Goal: Transaction & Acquisition: Purchase product/service

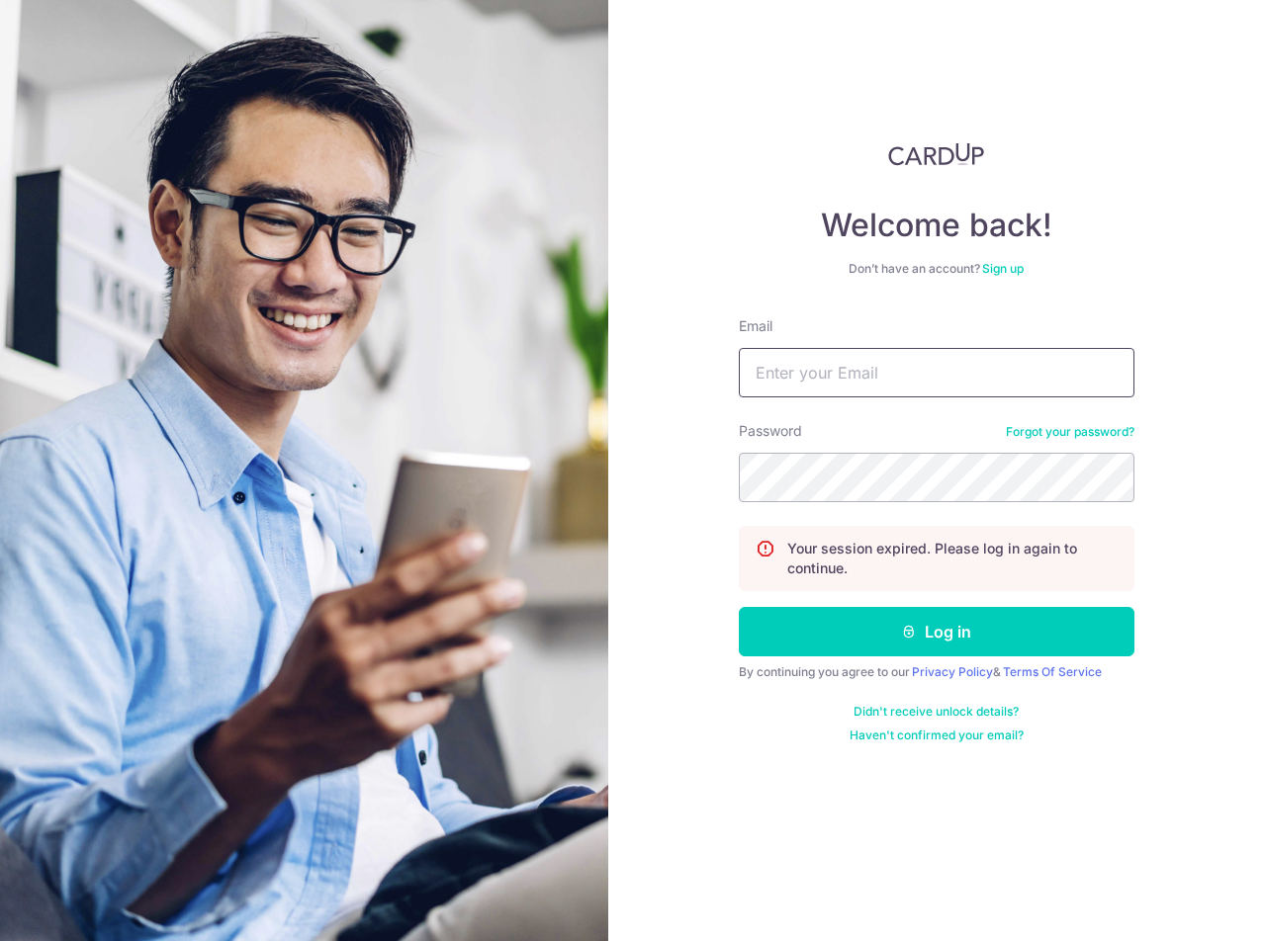
click at [833, 371] on input "Email" at bounding box center [937, 372] width 396 height 49
type input "[EMAIL_ADDRESS][DOMAIN_NAME]"
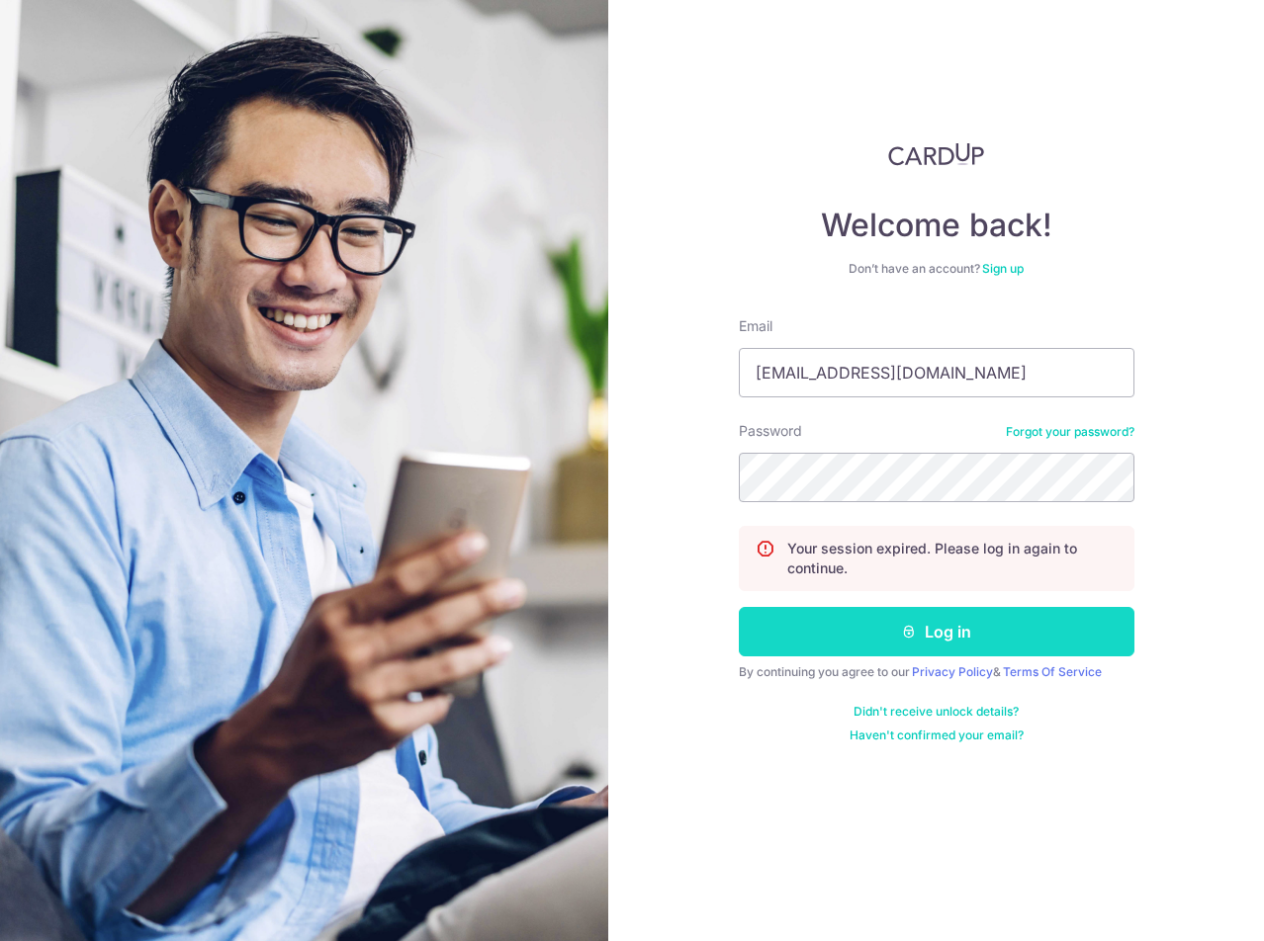
click at [902, 648] on button "Log in" at bounding box center [937, 631] width 396 height 49
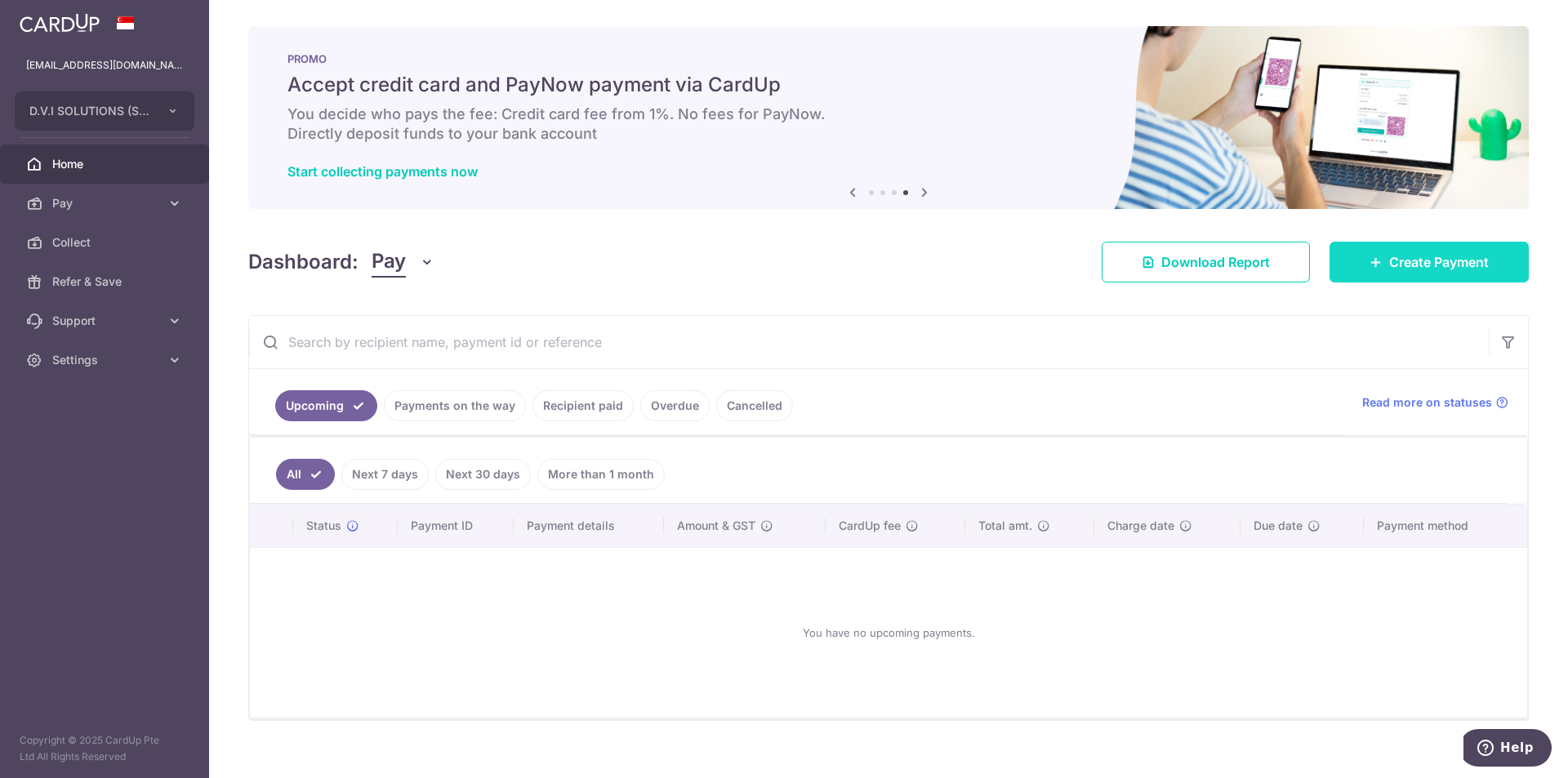
click at [1043, 256] on span "Create Payment" at bounding box center [1439, 263] width 100 height 20
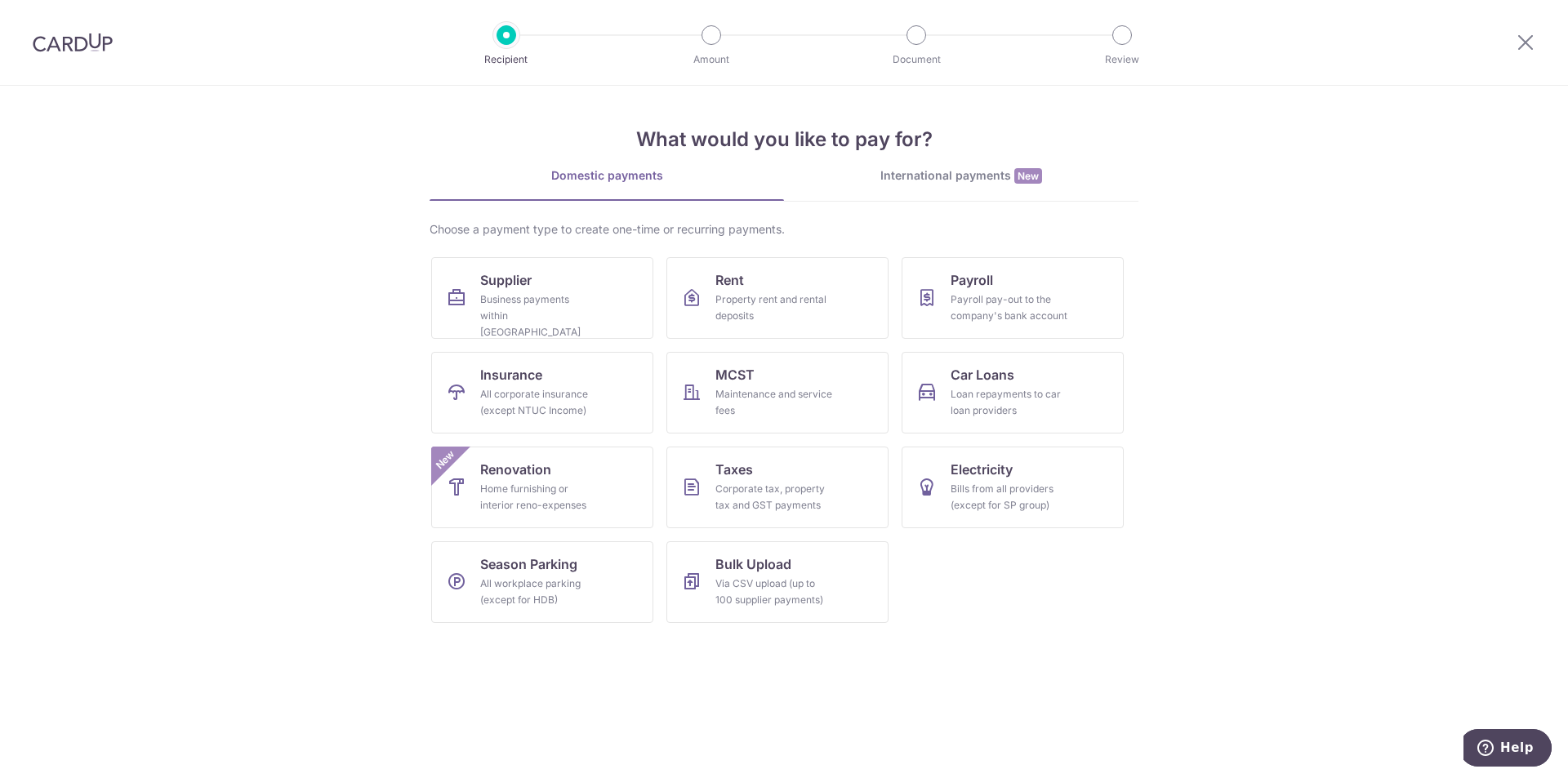
click at [904, 184] on link "International payments New" at bounding box center [961, 184] width 354 height 34
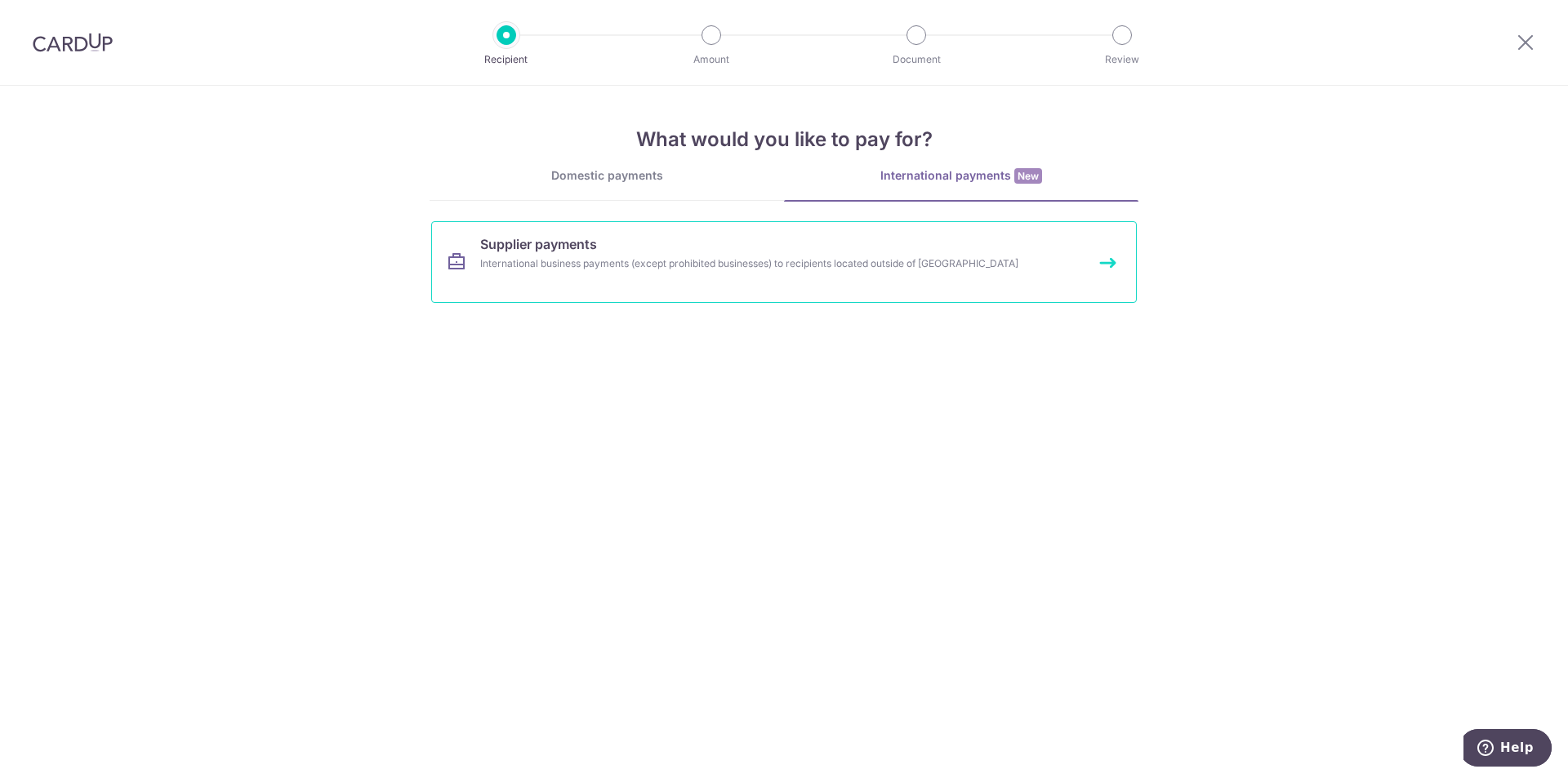
click at [615, 261] on div "International business payments (except prohibited businesses) to recipients lo…" at bounding box center [762, 263] width 564 height 17
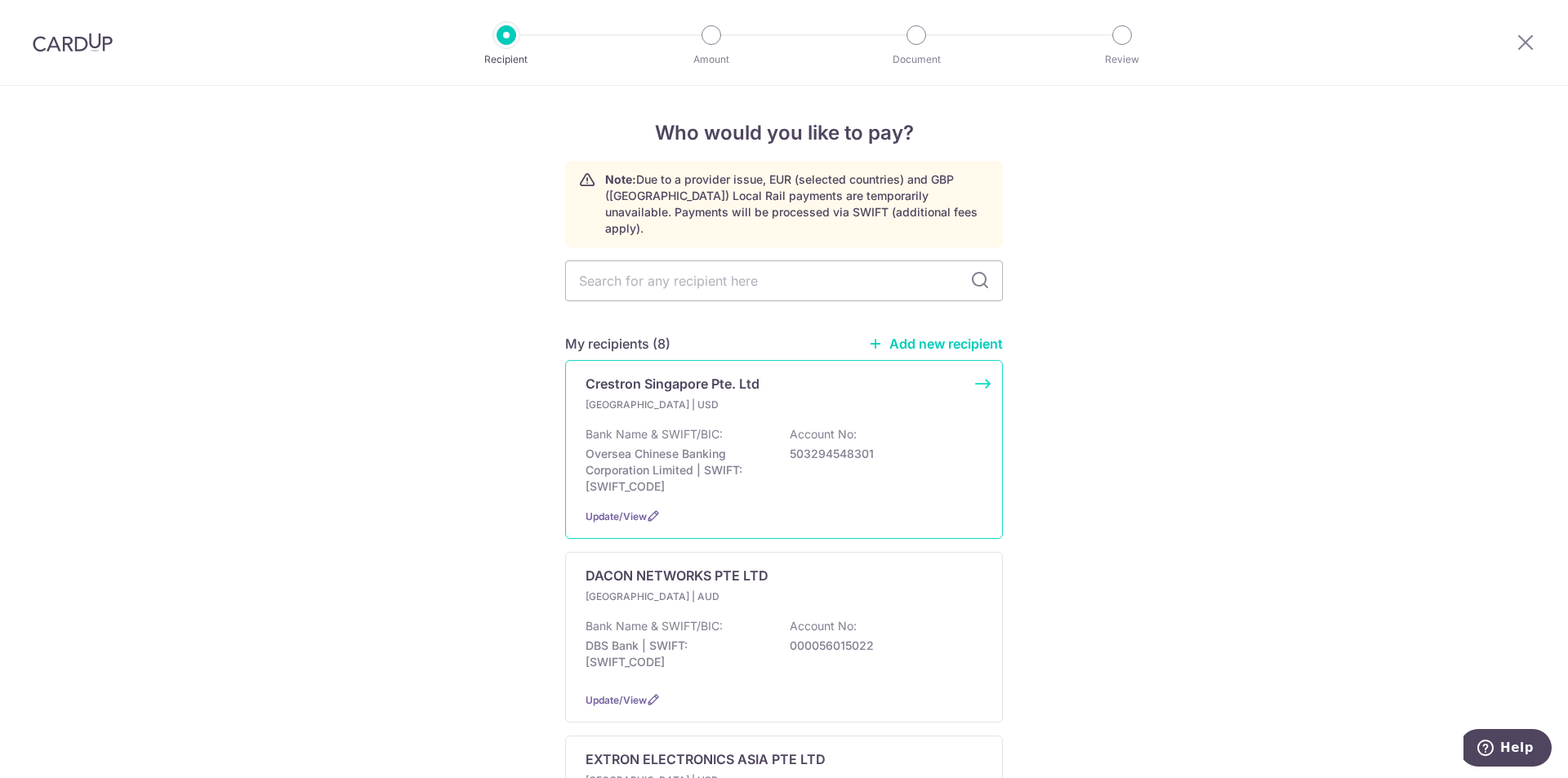
click at [667, 446] on p "Oversea Chinese Banking Corporation Limited | SWIFT: OCBCSGSGXXX" at bounding box center [677, 470] width 183 height 49
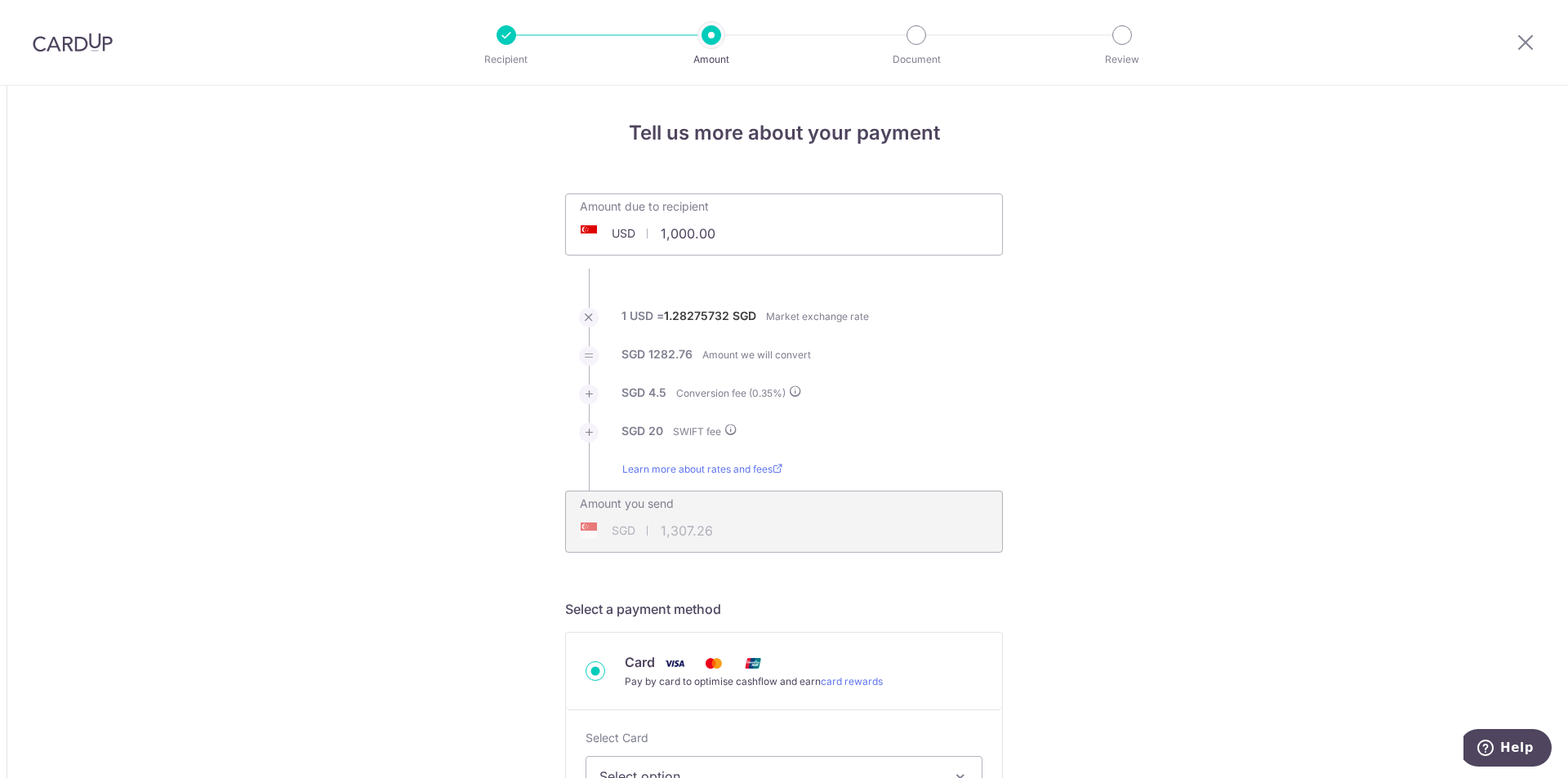
drag, startPoint x: 737, startPoint y: 234, endPoint x: 195, endPoint y: 183, distance: 544.4
paste input "88,452.57"
type input "188,452.57"
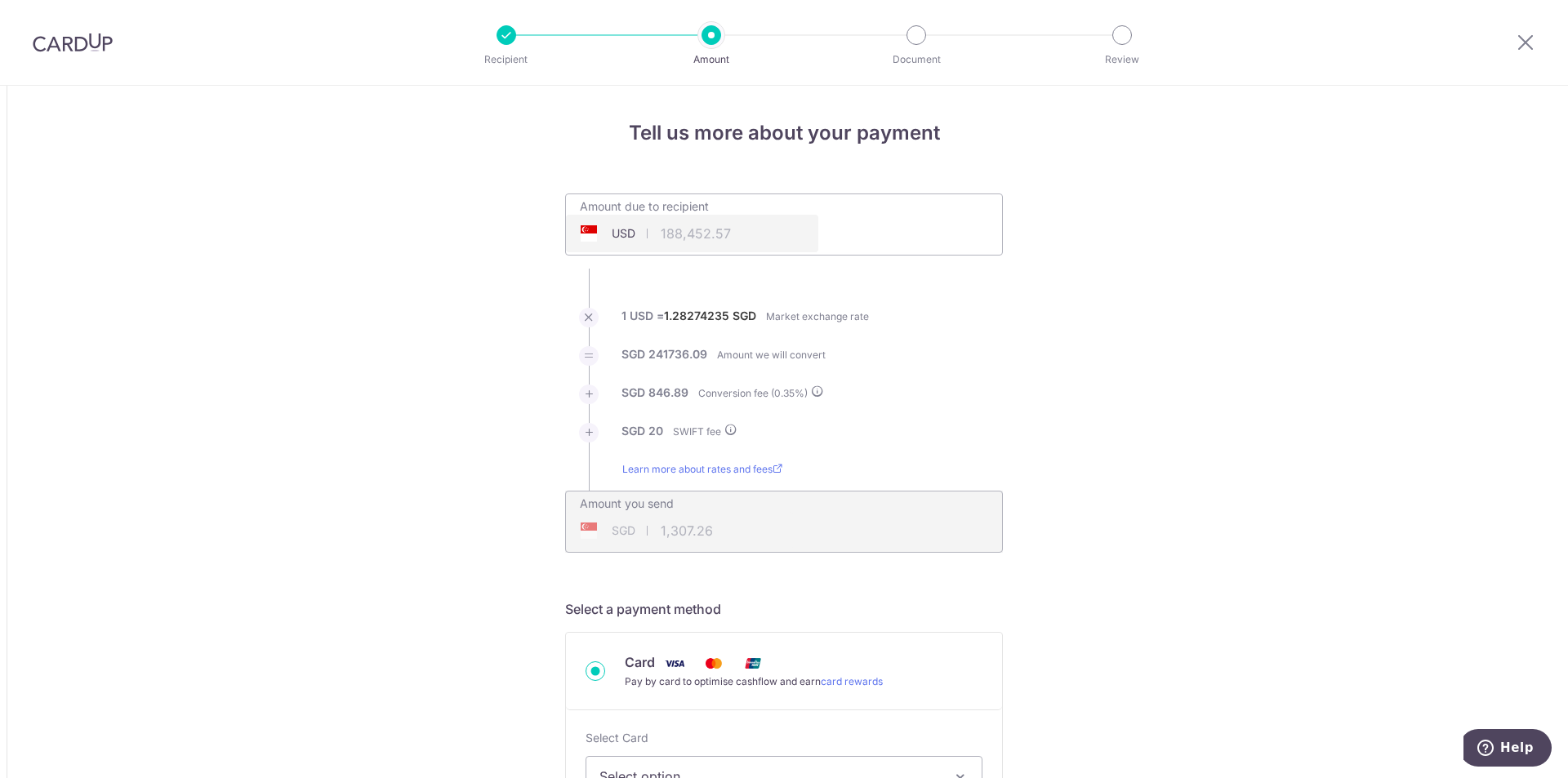
type input "242,602.98"
click at [770, 243] on input "188,452.57" at bounding box center [692, 233] width 253 height 37
type input "188,452.57"
type input "242,602.98"
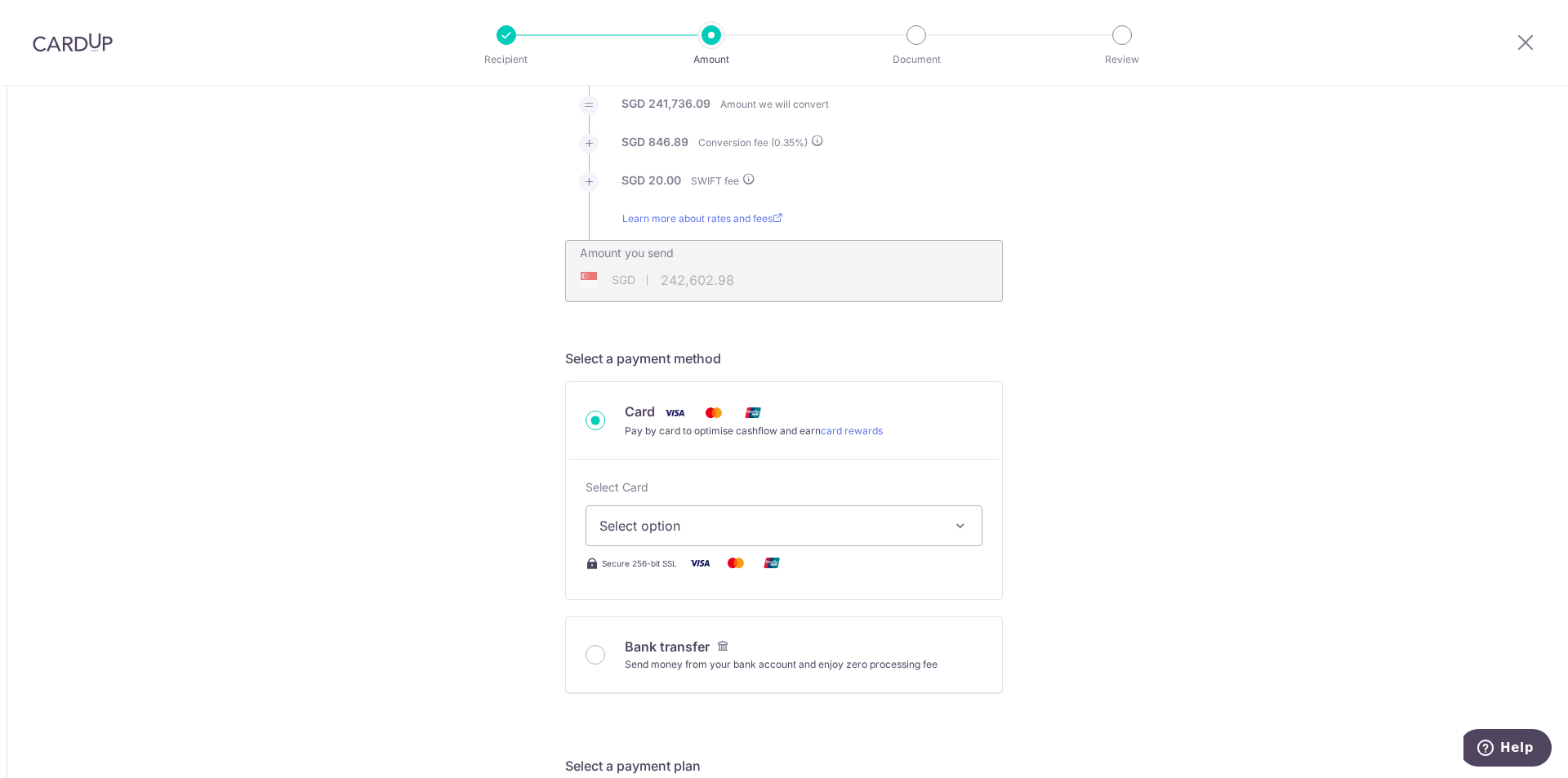
scroll to position [327, 0]
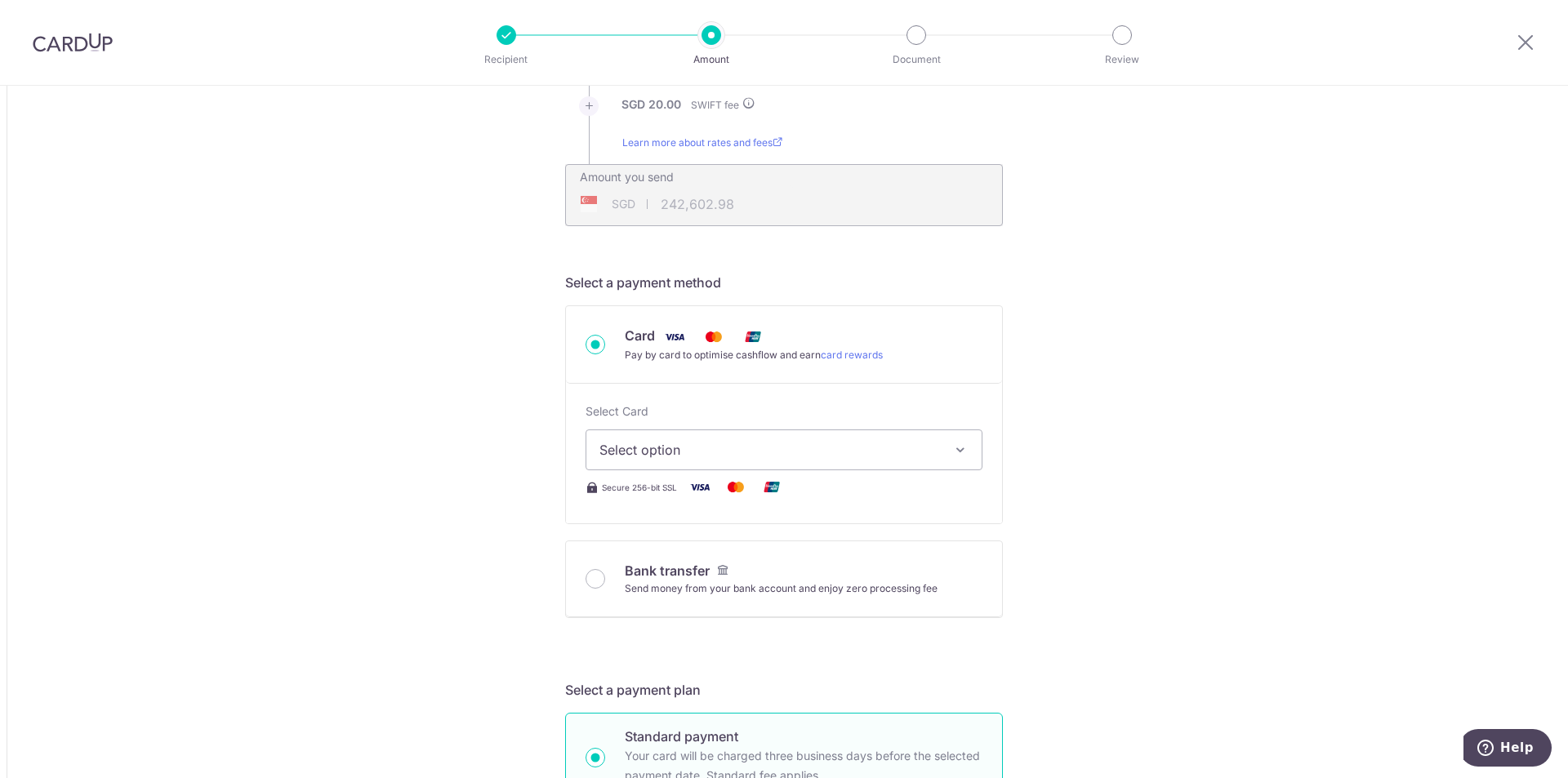
drag, startPoint x: 650, startPoint y: 459, endPoint x: 636, endPoint y: 463, distance: 14.6
click at [644, 463] on button "Select option" at bounding box center [784, 449] width 397 height 40
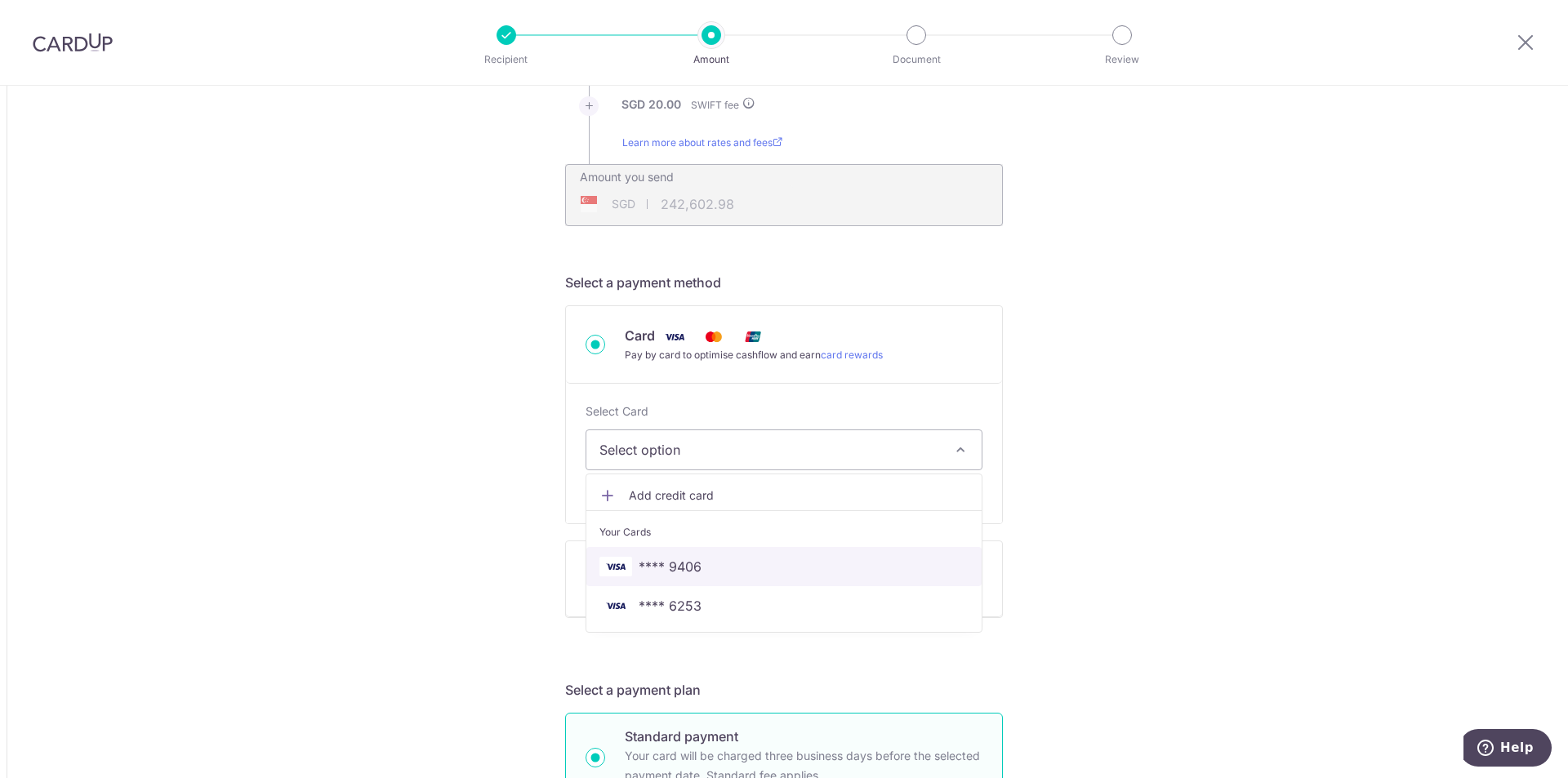
drag, startPoint x: 643, startPoint y: 569, endPoint x: 578, endPoint y: 545, distance: 69.3
click at [642, 569] on span "**** 9406" at bounding box center [670, 567] width 63 height 20
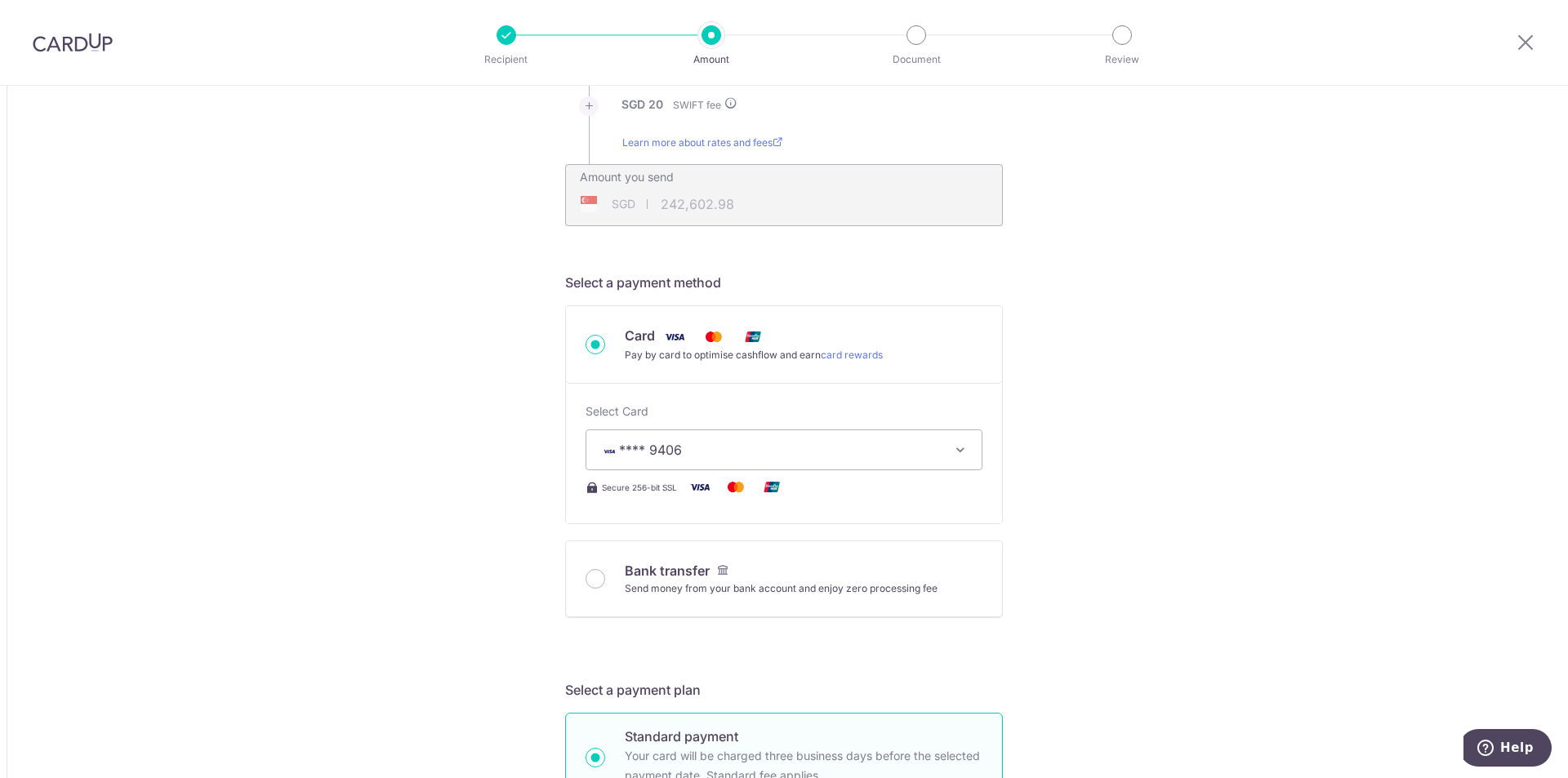
type input "188,452.57"
type input "242,608.08"
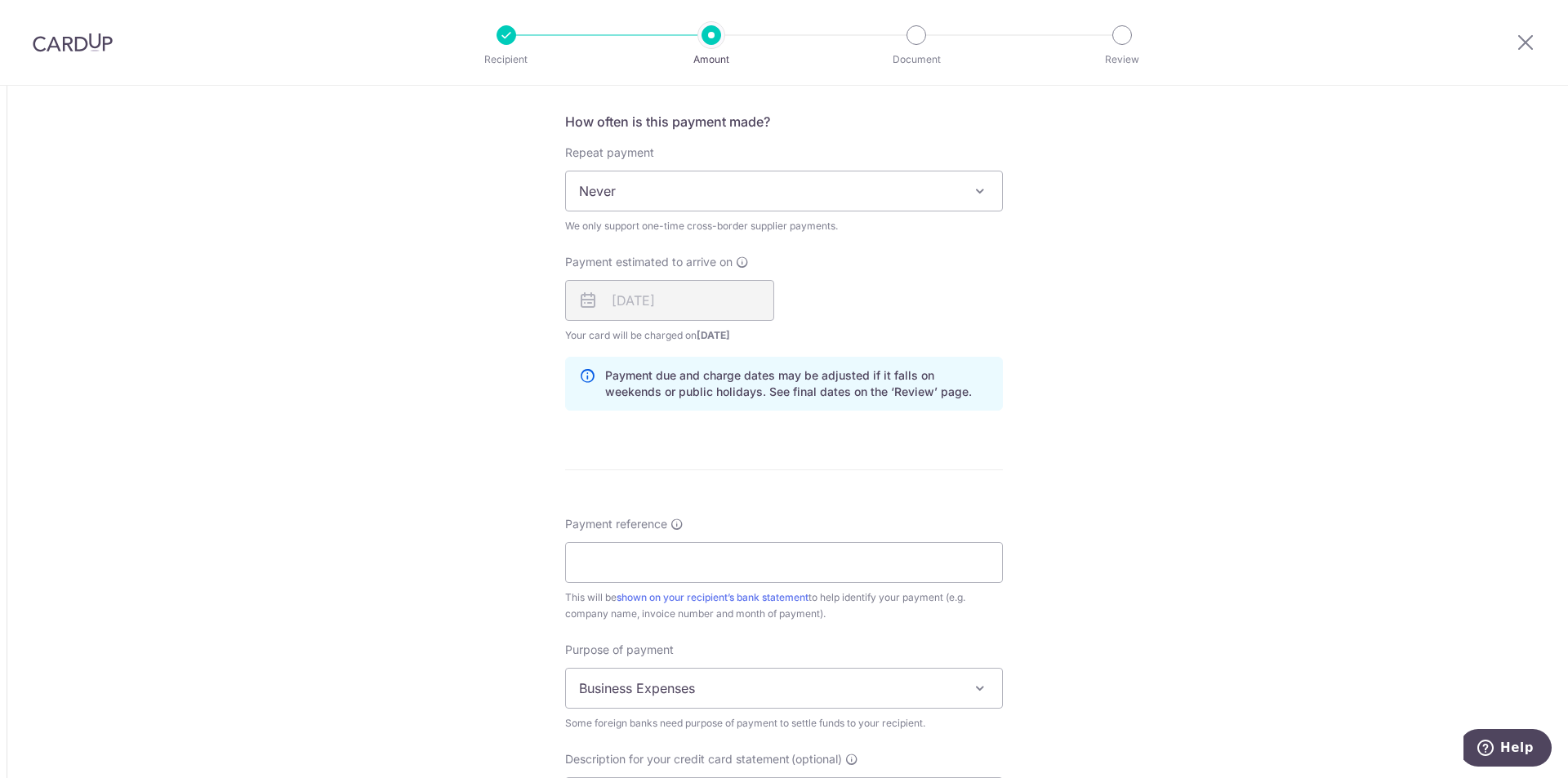
scroll to position [1061, 0]
click at [664, 555] on input "Payment reference" at bounding box center [784, 561] width 438 height 40
type input "92657897 to 92662647"
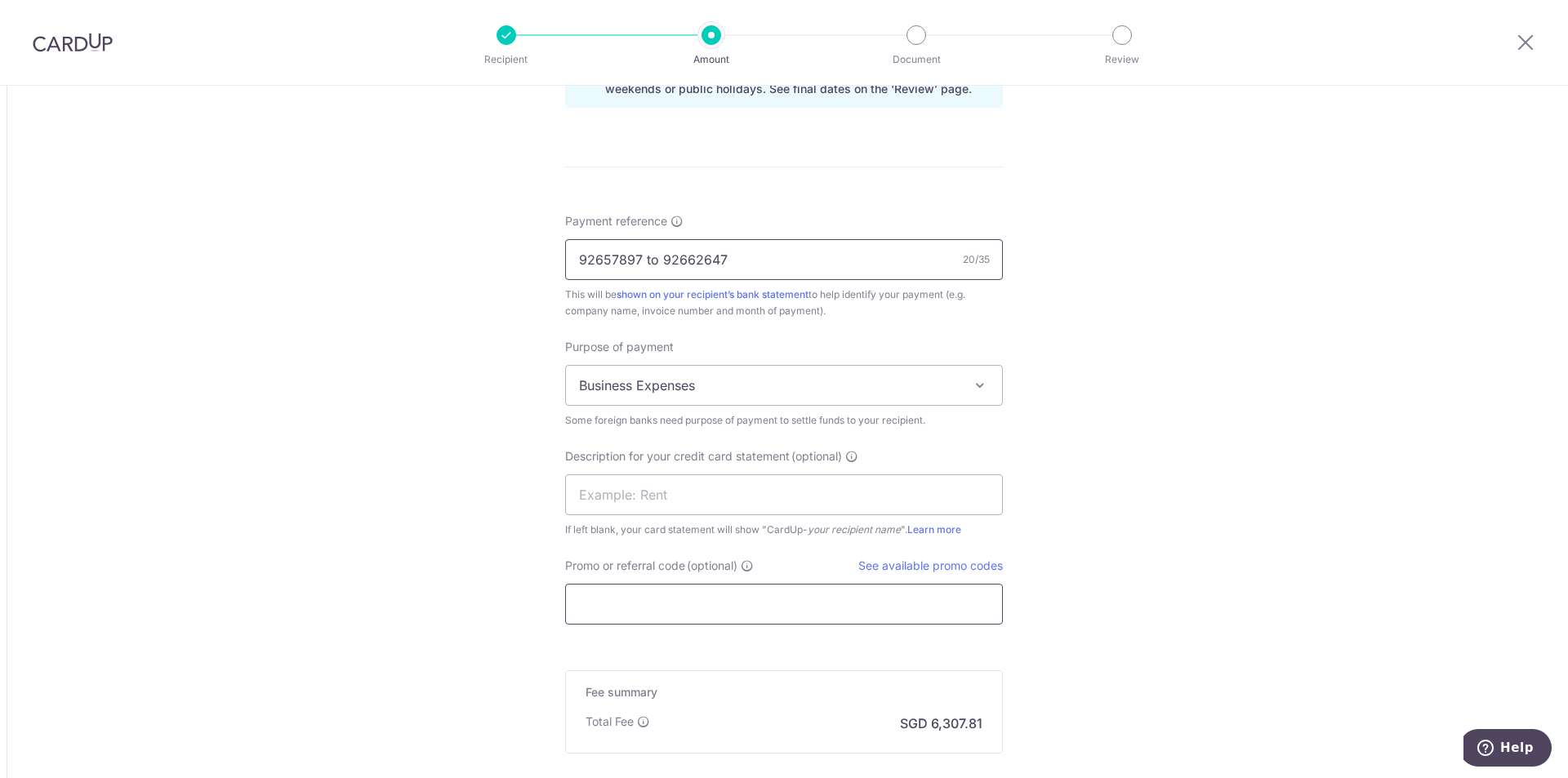
scroll to position [1388, 0]
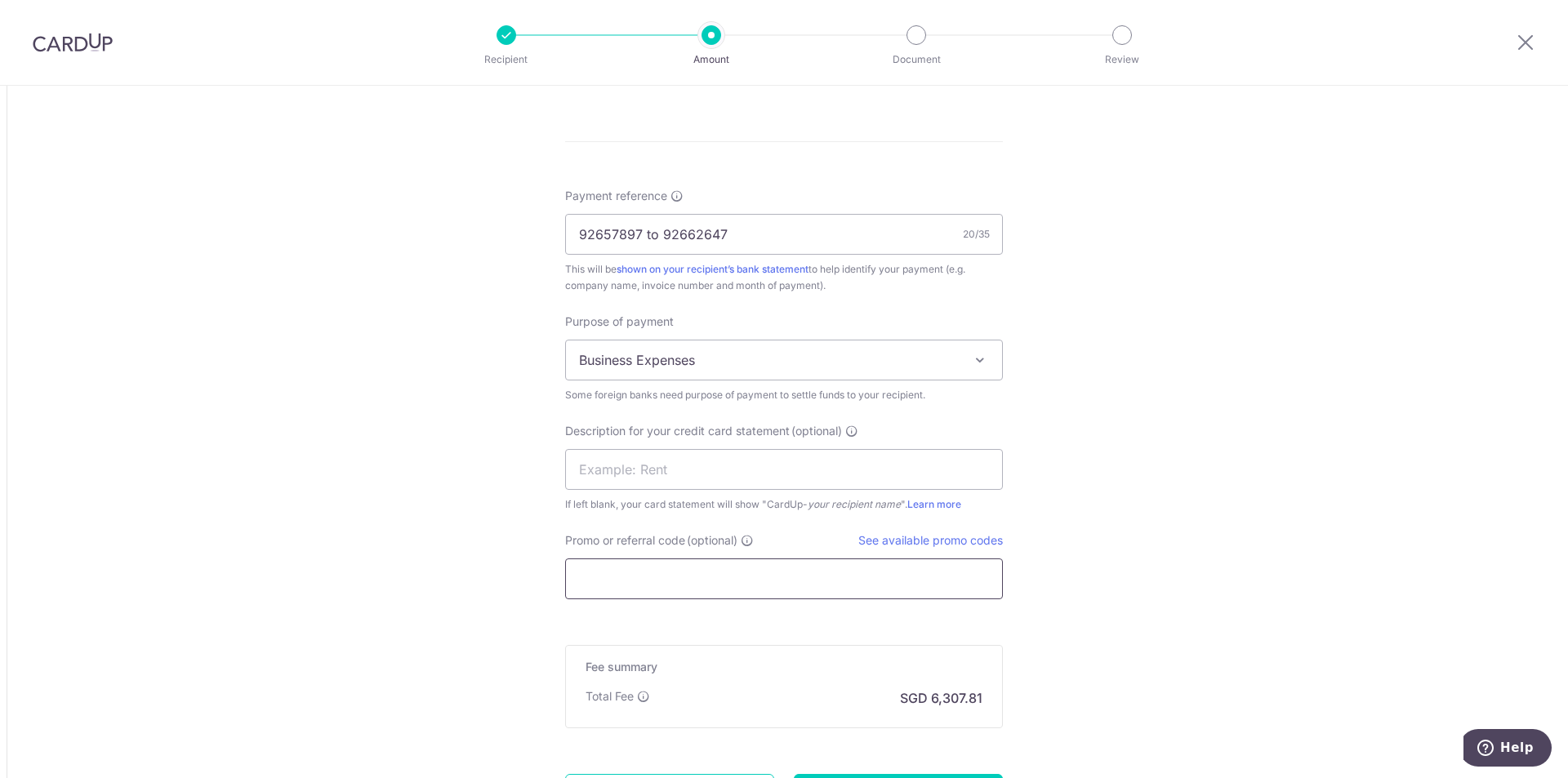
click at [664, 587] on input "Promo or referral code (optional)" at bounding box center [784, 578] width 438 height 40
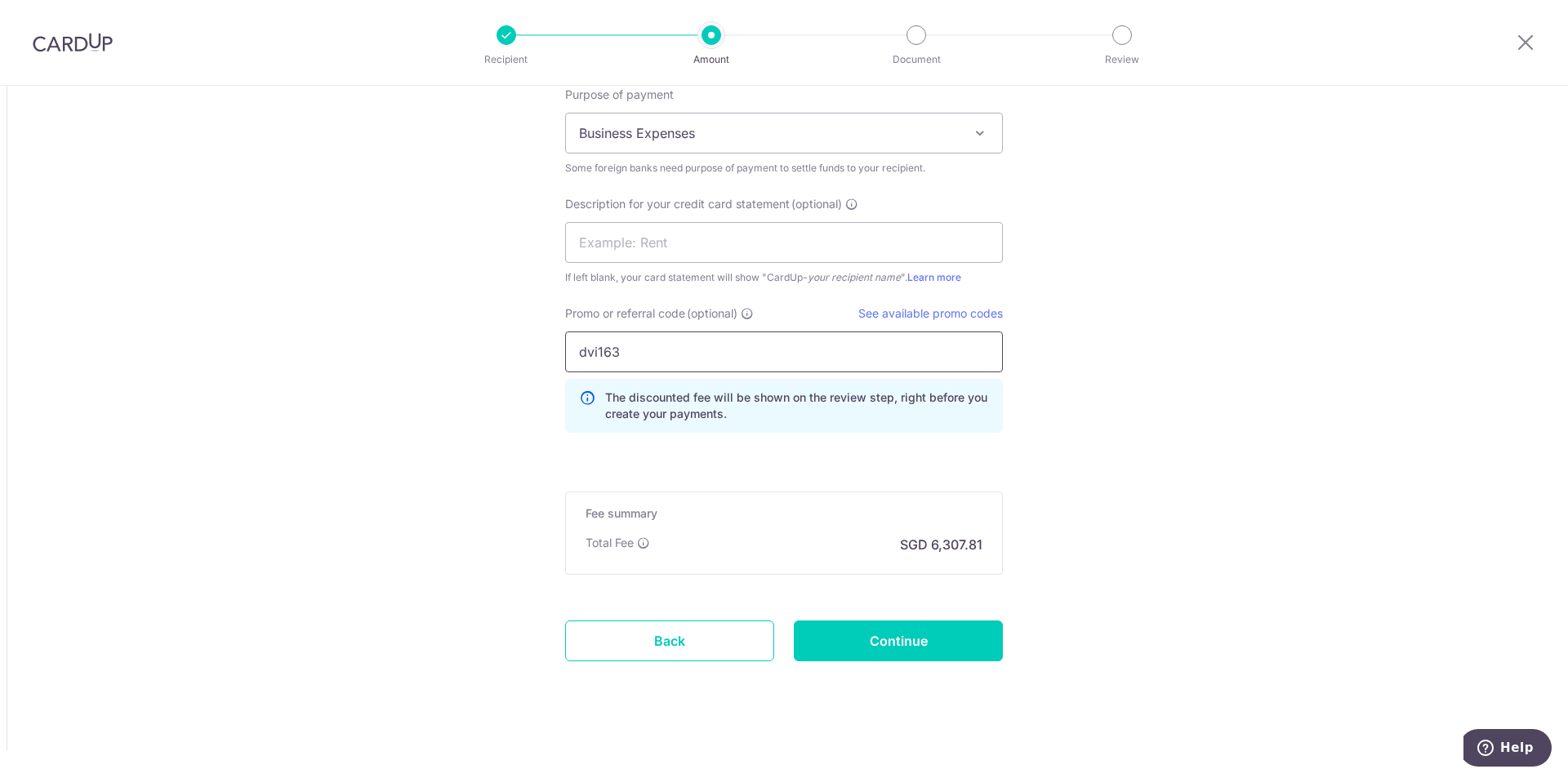
scroll to position [1621, 0]
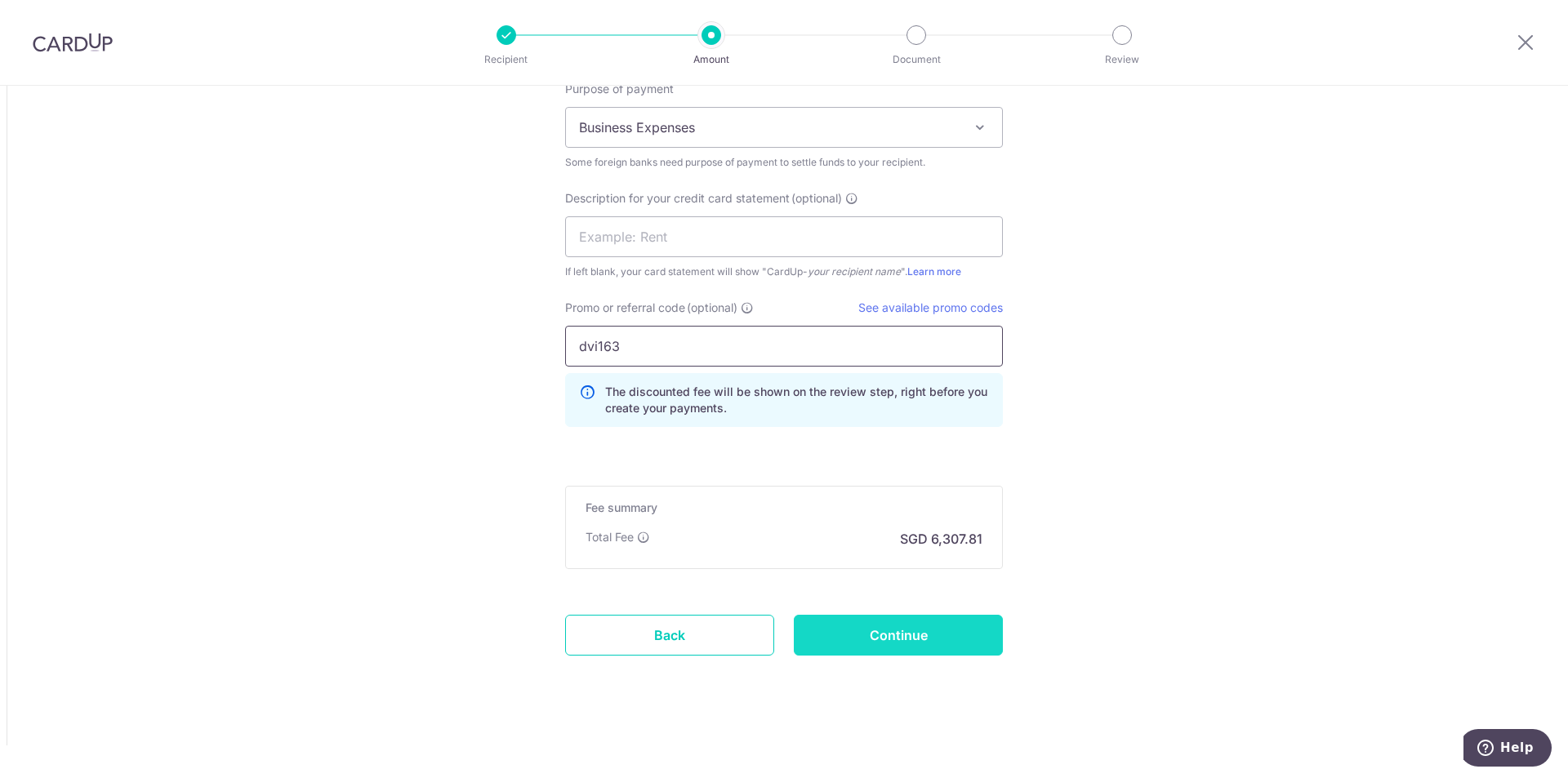
type input "dvi163"
click at [962, 649] on input "Continue" at bounding box center [898, 635] width 209 height 40
type input "Create Schedule"
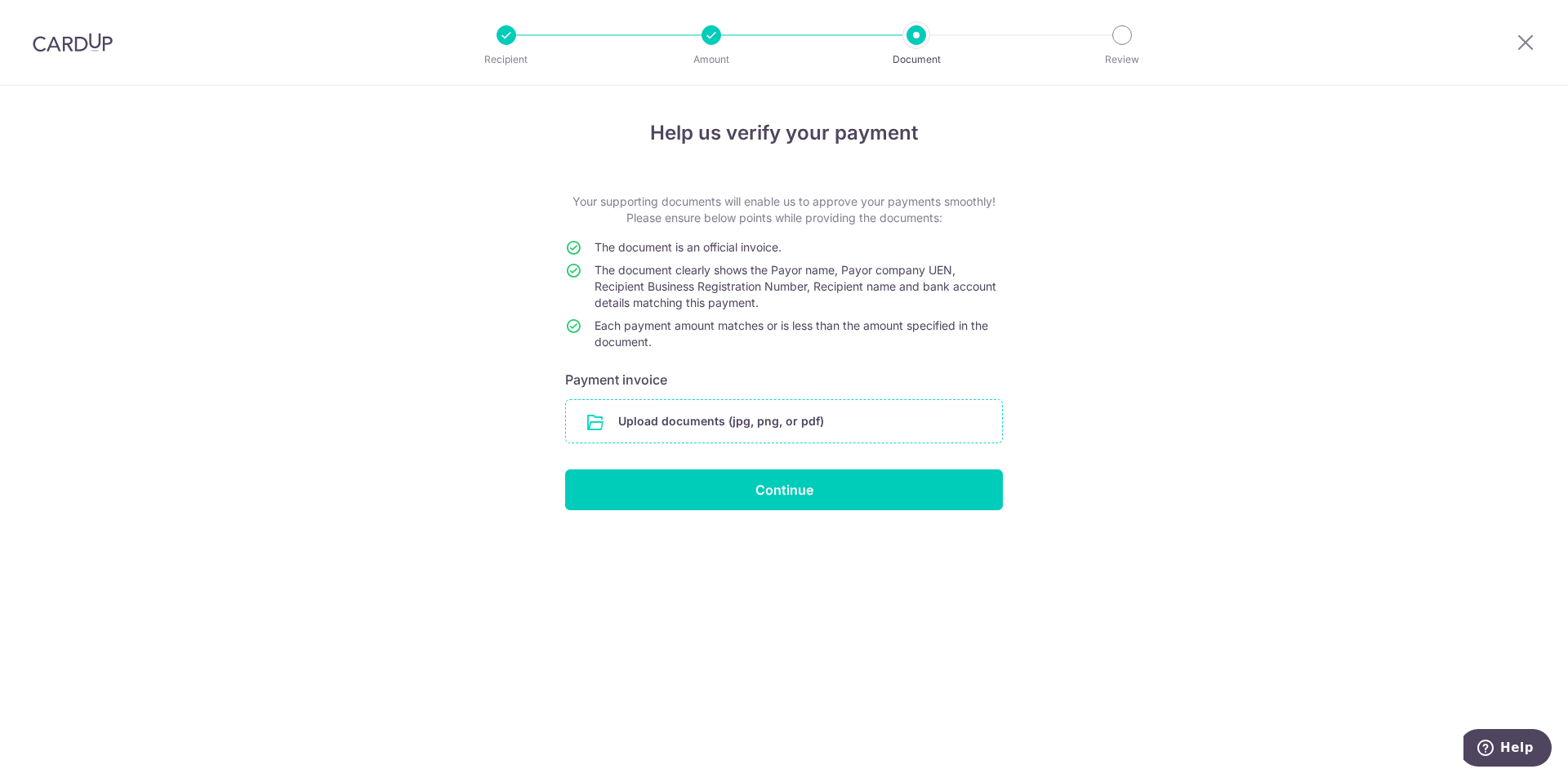
click at [825, 439] on input "file" at bounding box center [784, 420] width 436 height 42
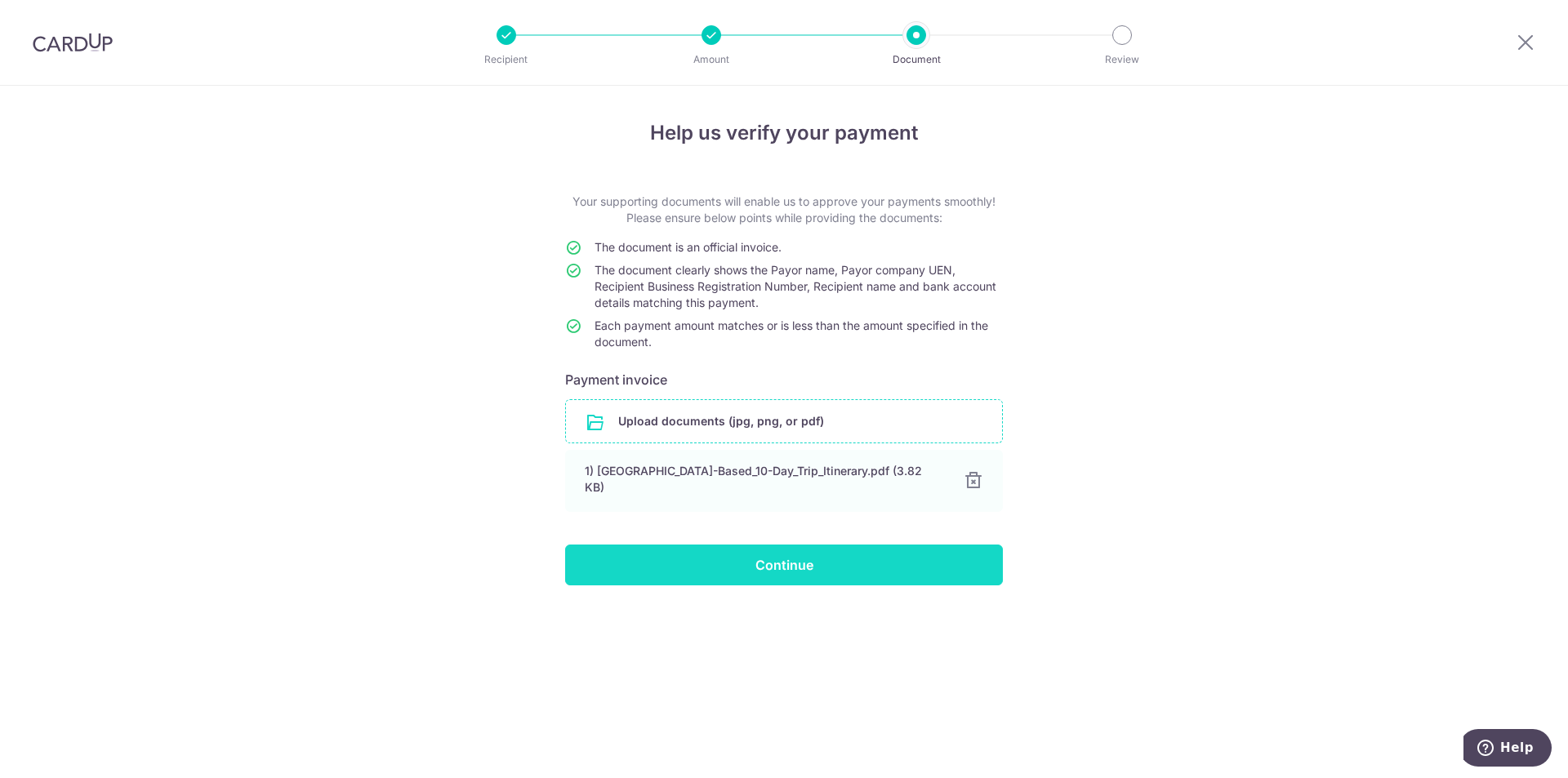
click at [761, 568] on input "Continue" at bounding box center [784, 565] width 438 height 40
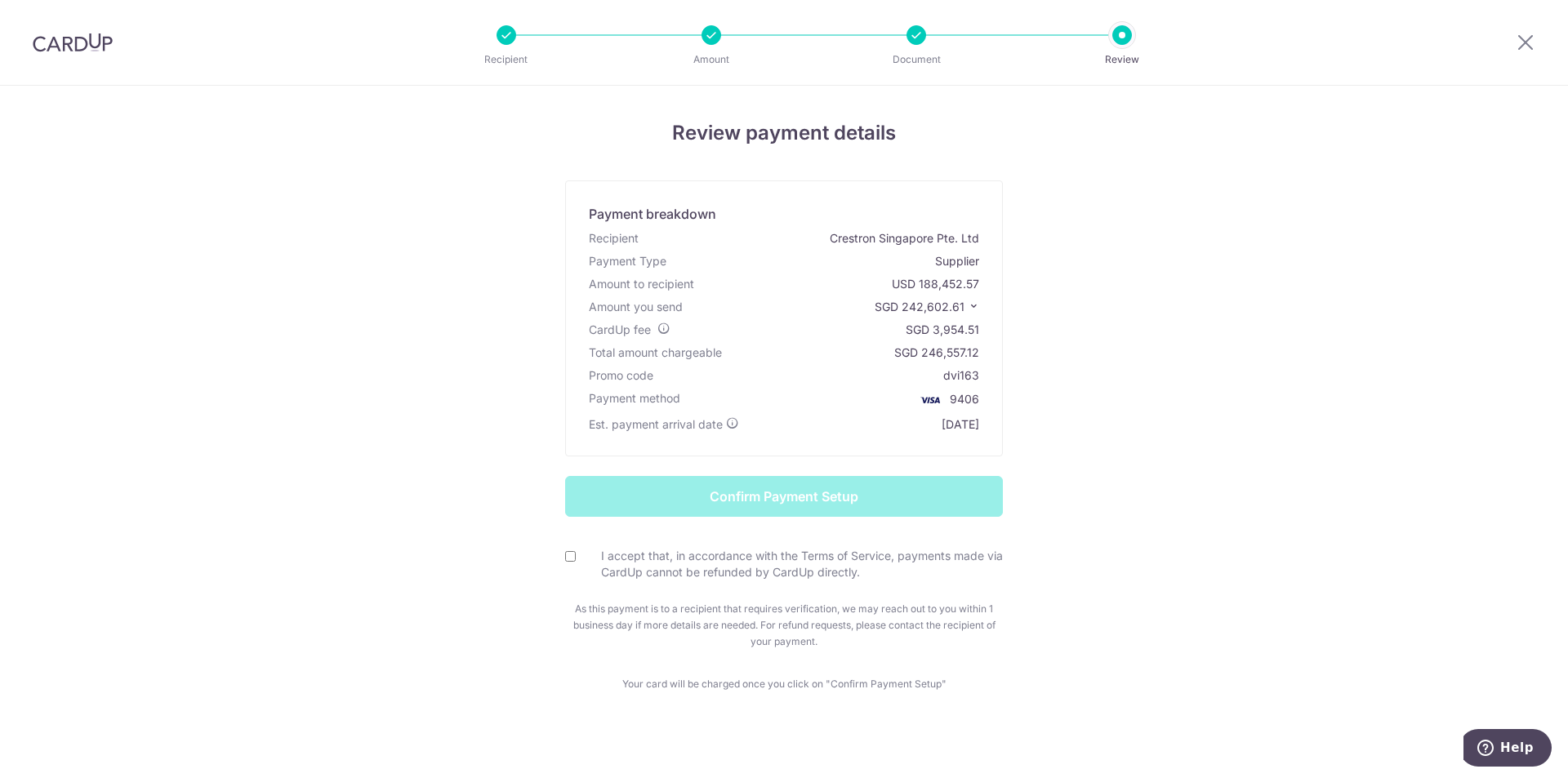
click at [951, 305] on span "SGD 242,602.61" at bounding box center [919, 306] width 90 height 14
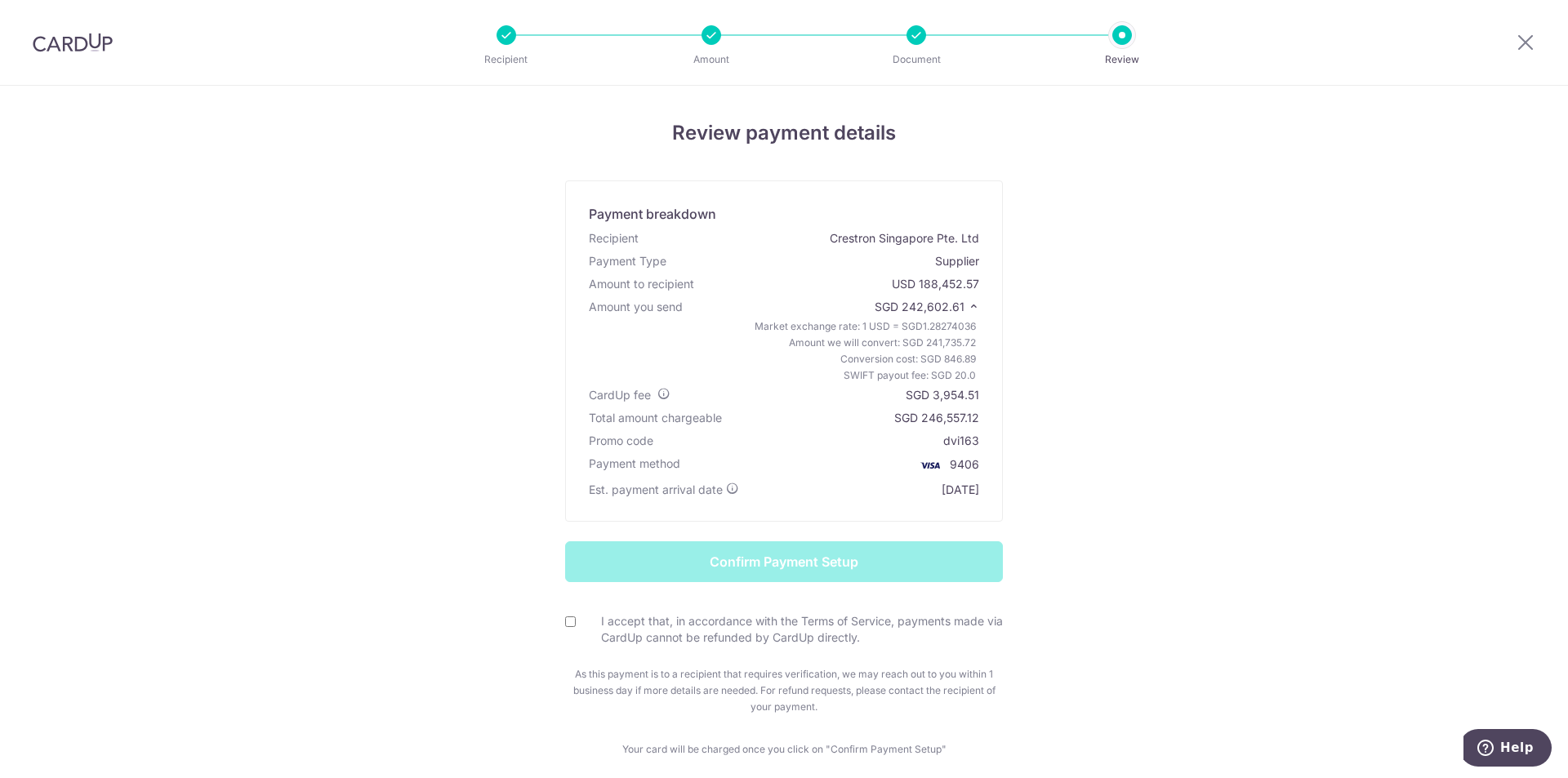
click at [1200, 317] on div "Review payment details Payment breakdown Recipient Crestron Singapore Pte. Ltd …" at bounding box center [784, 438] width 956 height 639
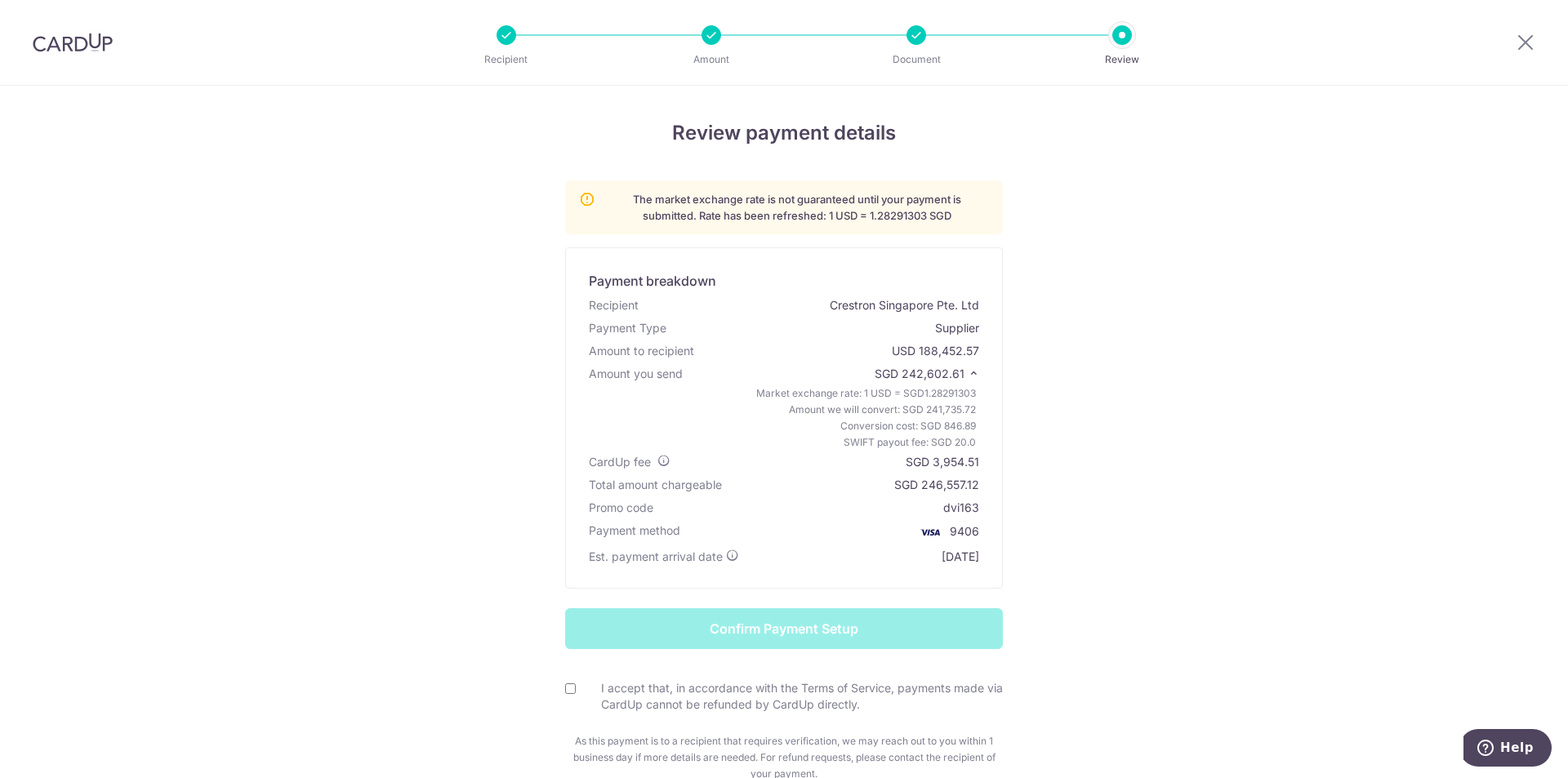
click at [1260, 510] on div "Review payment details The market exchange rate is not guaranteed until your pa…" at bounding box center [784, 504] width 1568 height 836
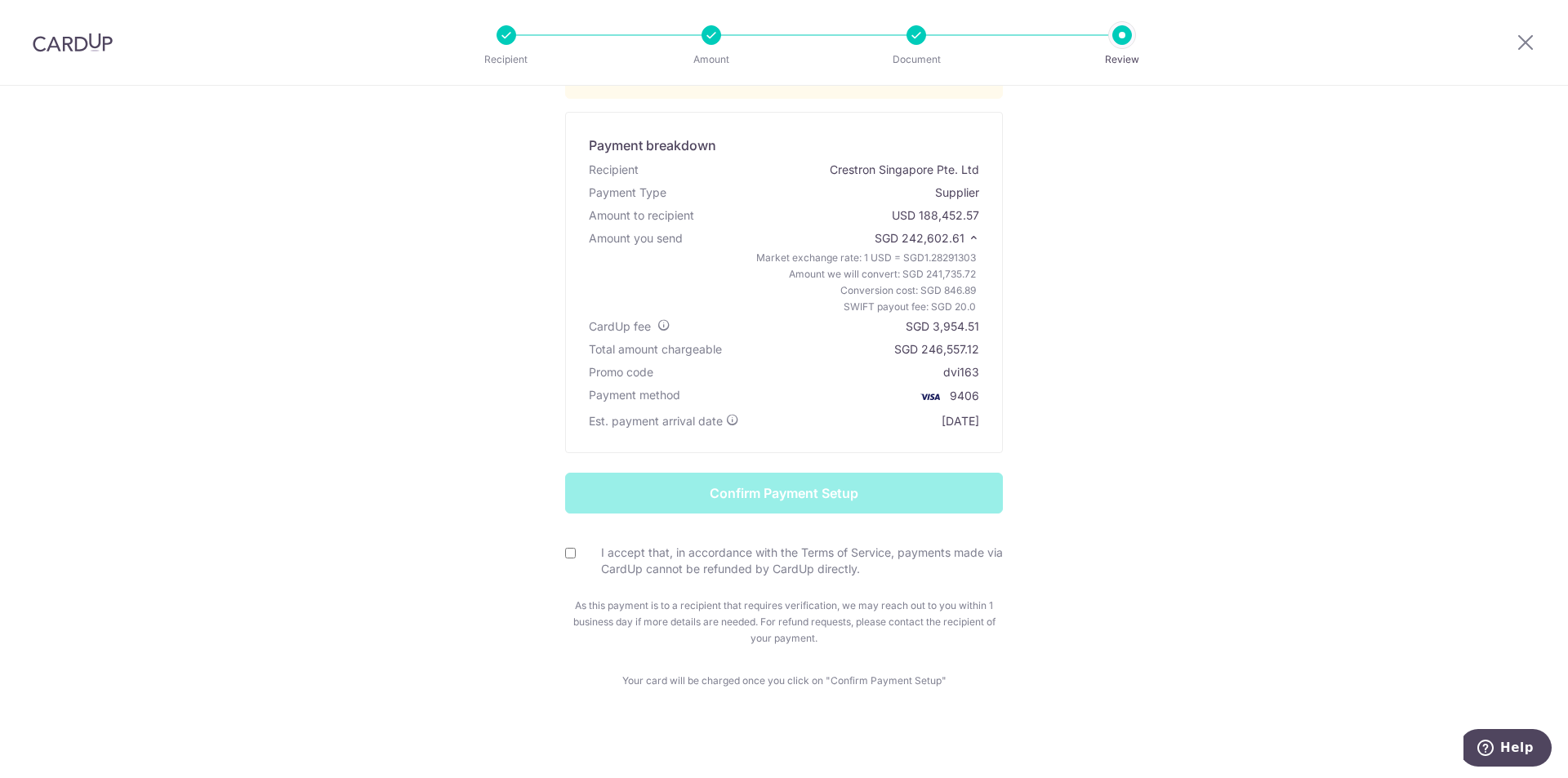
scroll to position [143, 0]
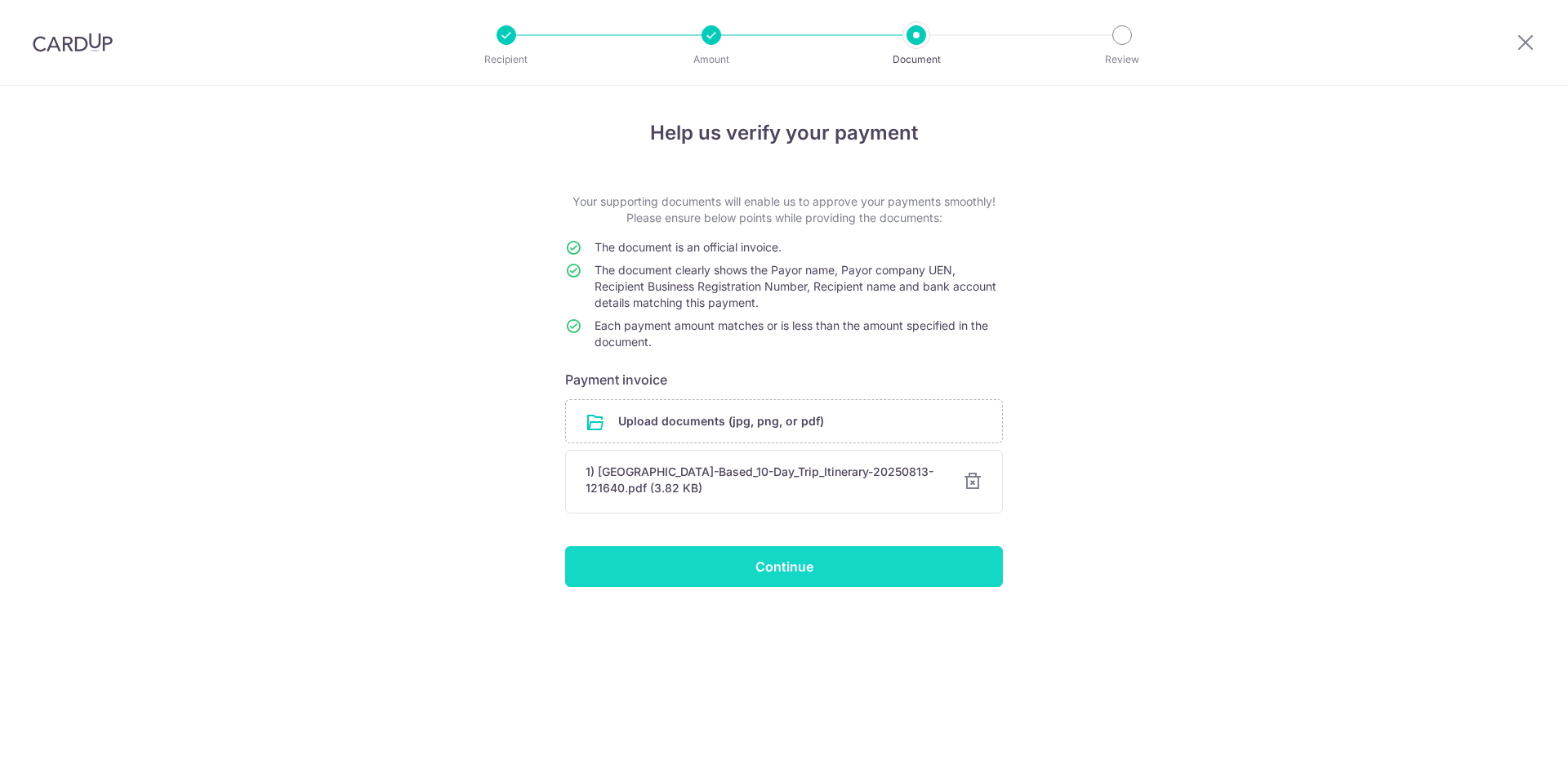
click at [812, 575] on input "Continue" at bounding box center [784, 566] width 438 height 40
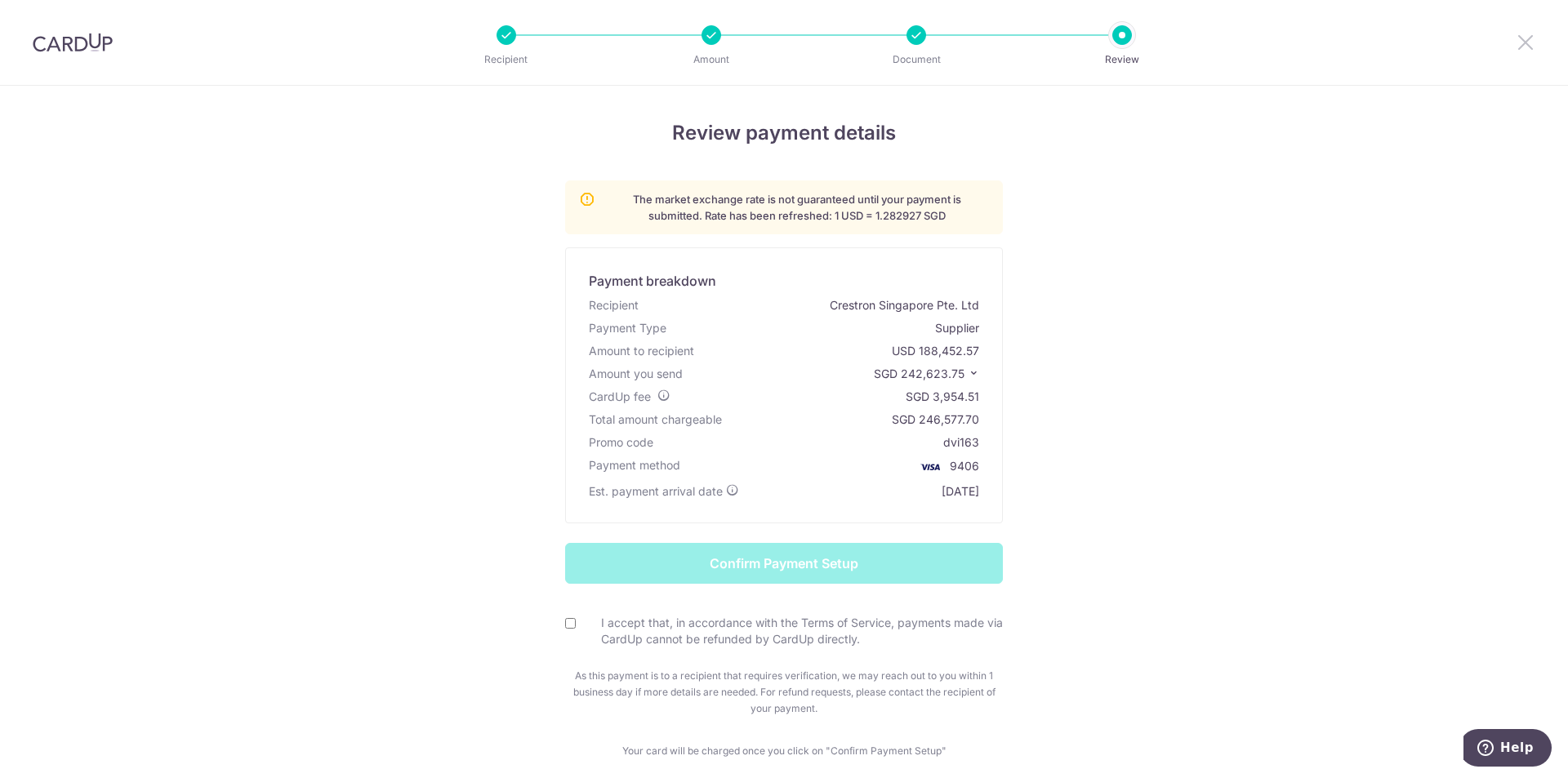
drag, startPoint x: 1515, startPoint y: 49, endPoint x: 852, endPoint y: 112, distance: 666.0
click at [1516, 49] on icon at bounding box center [1526, 42] width 20 height 21
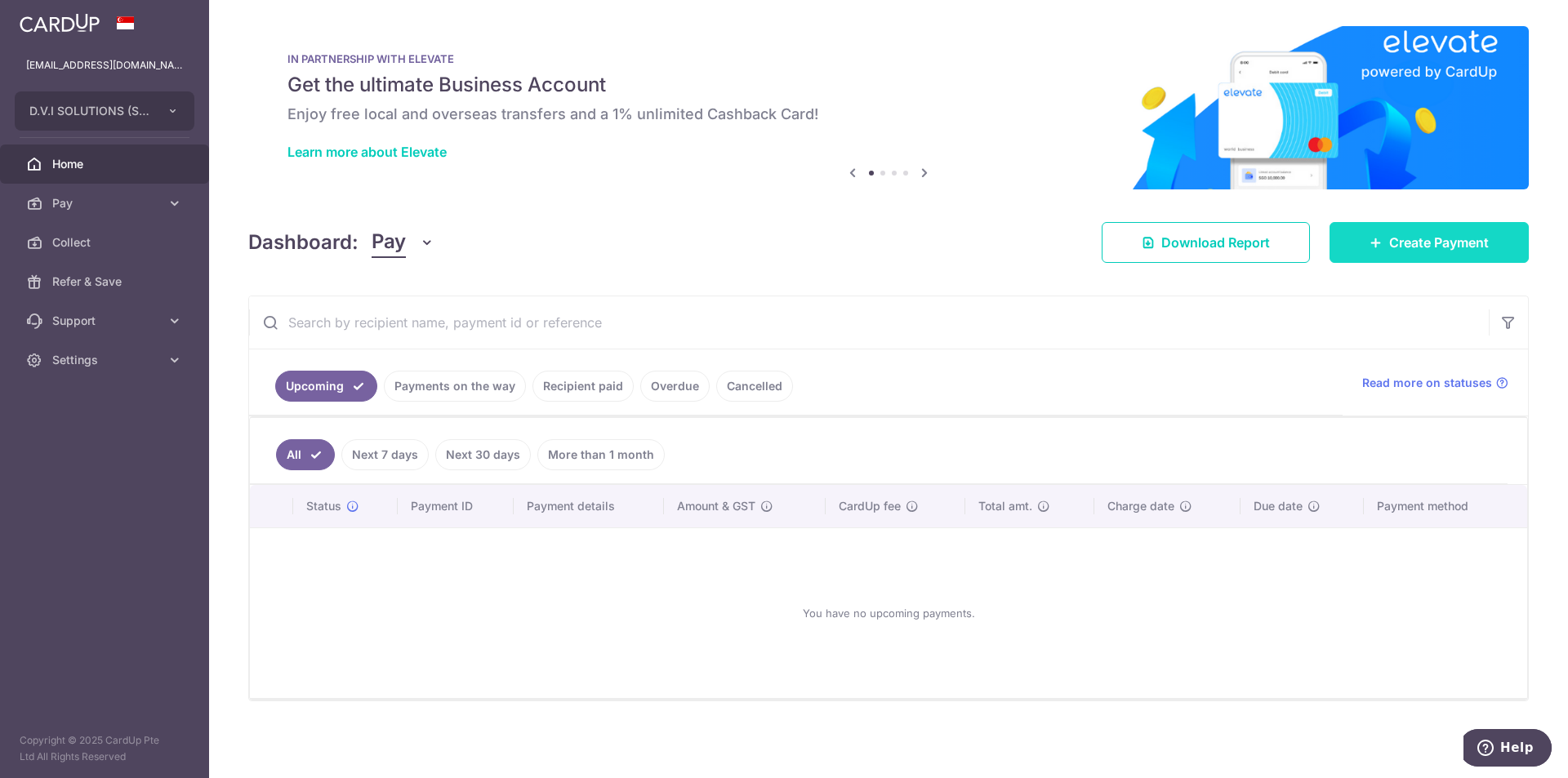
click at [1415, 238] on span "Create Payment" at bounding box center [1439, 243] width 100 height 20
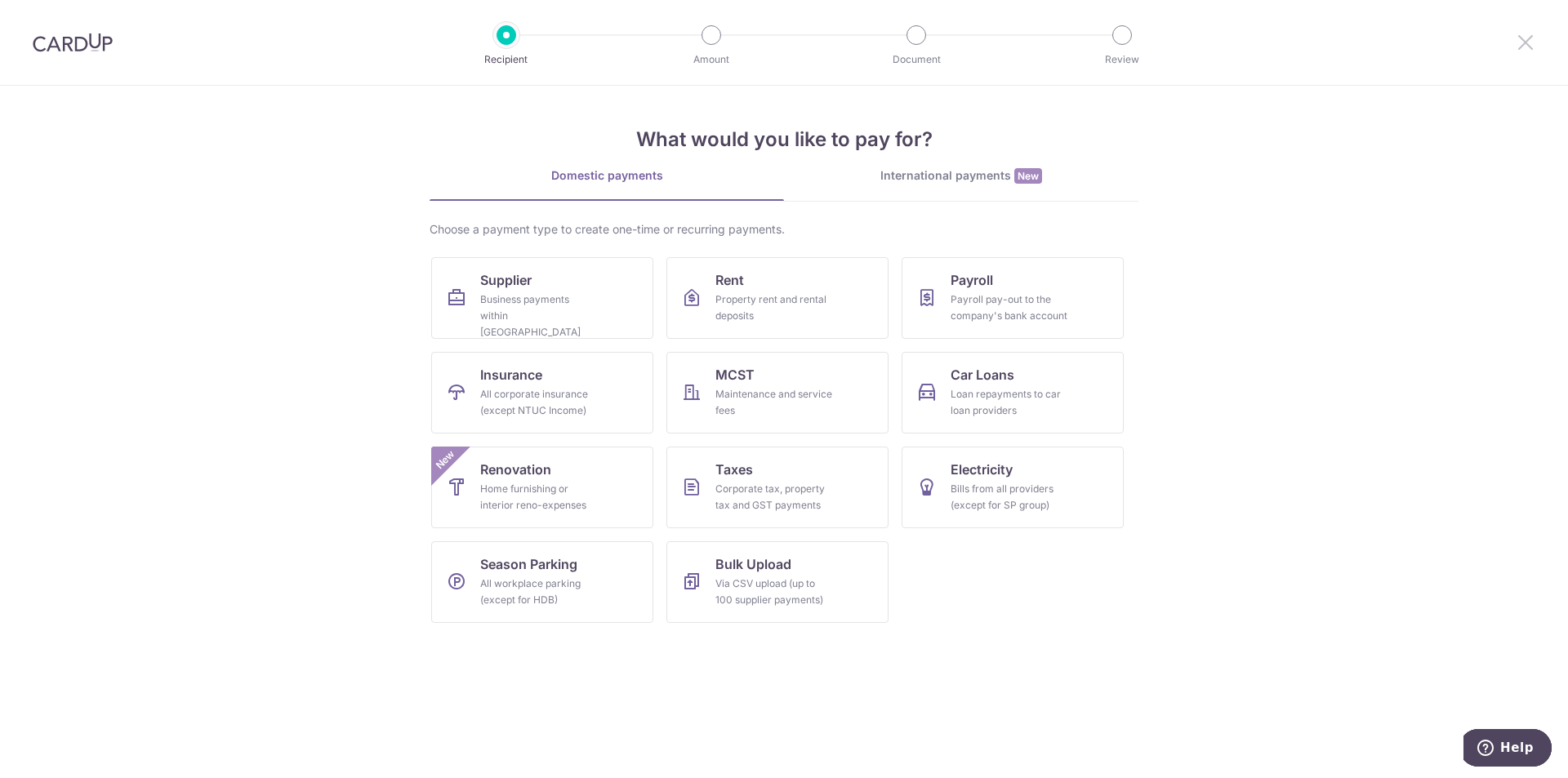
click at [1533, 36] on icon at bounding box center [1526, 42] width 20 height 21
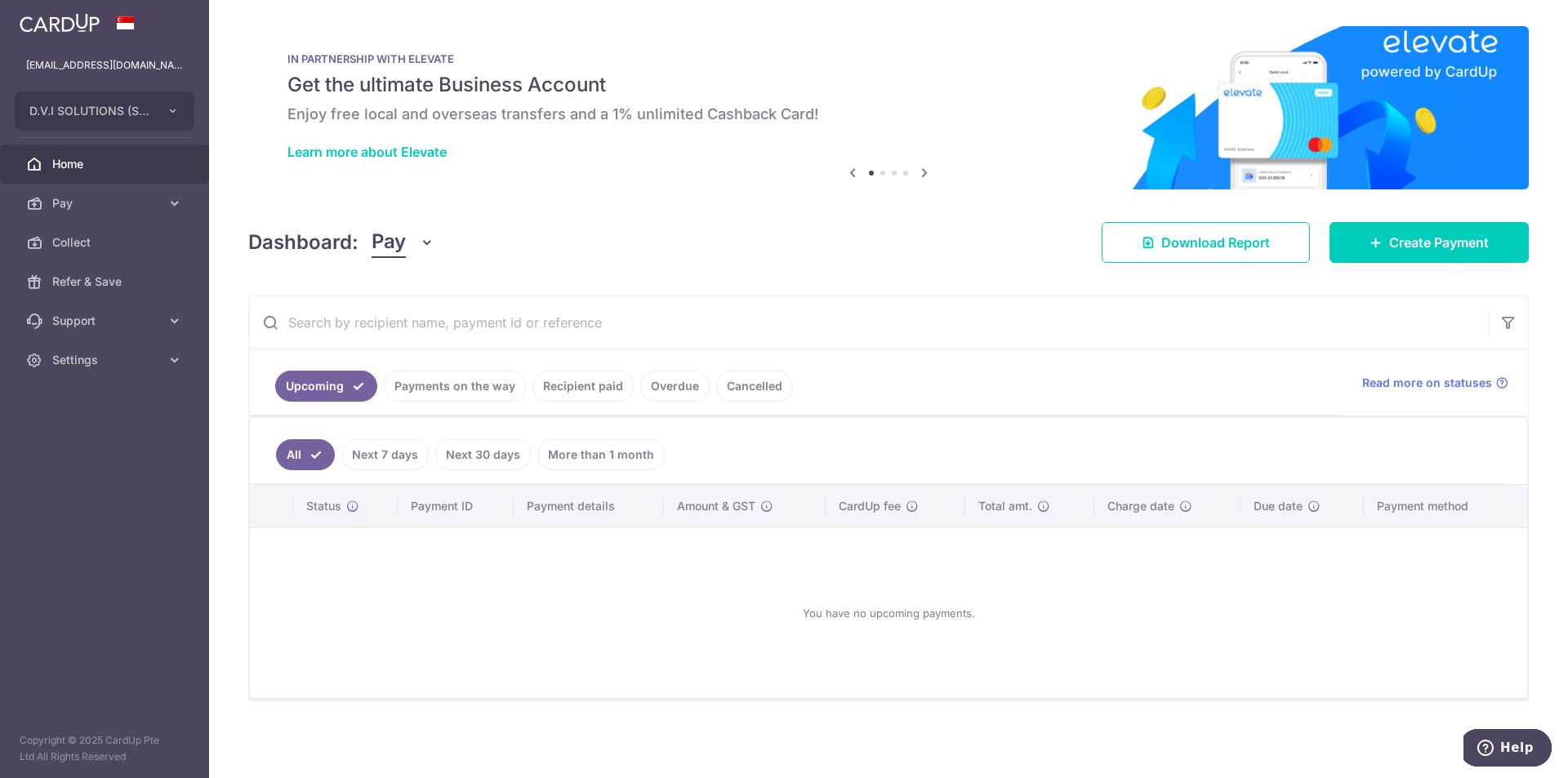
click at [587, 381] on link "Recipient paid" at bounding box center [583, 387] width 102 height 31
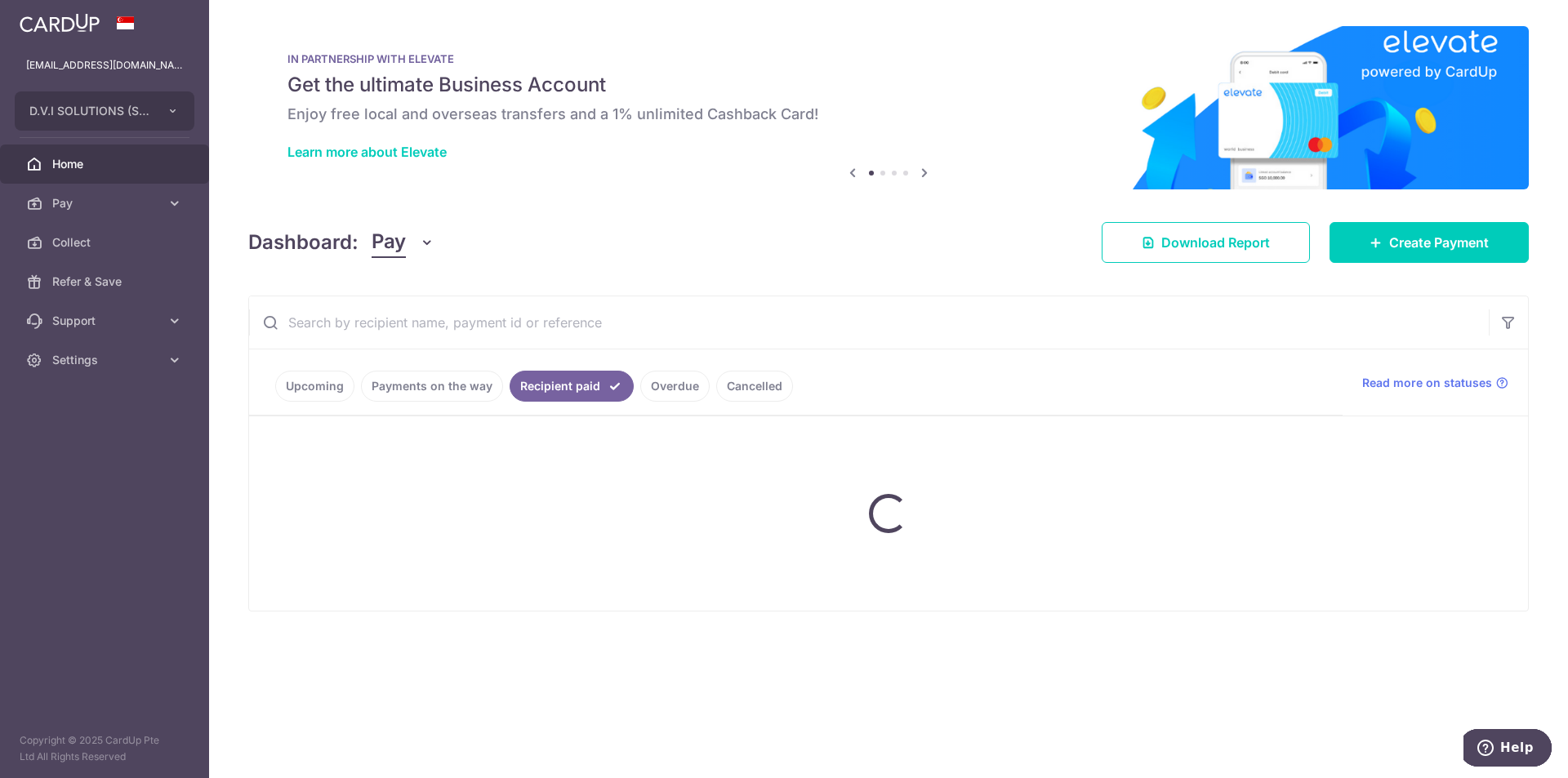
click at [498, 324] on input "text" at bounding box center [869, 322] width 1240 height 52
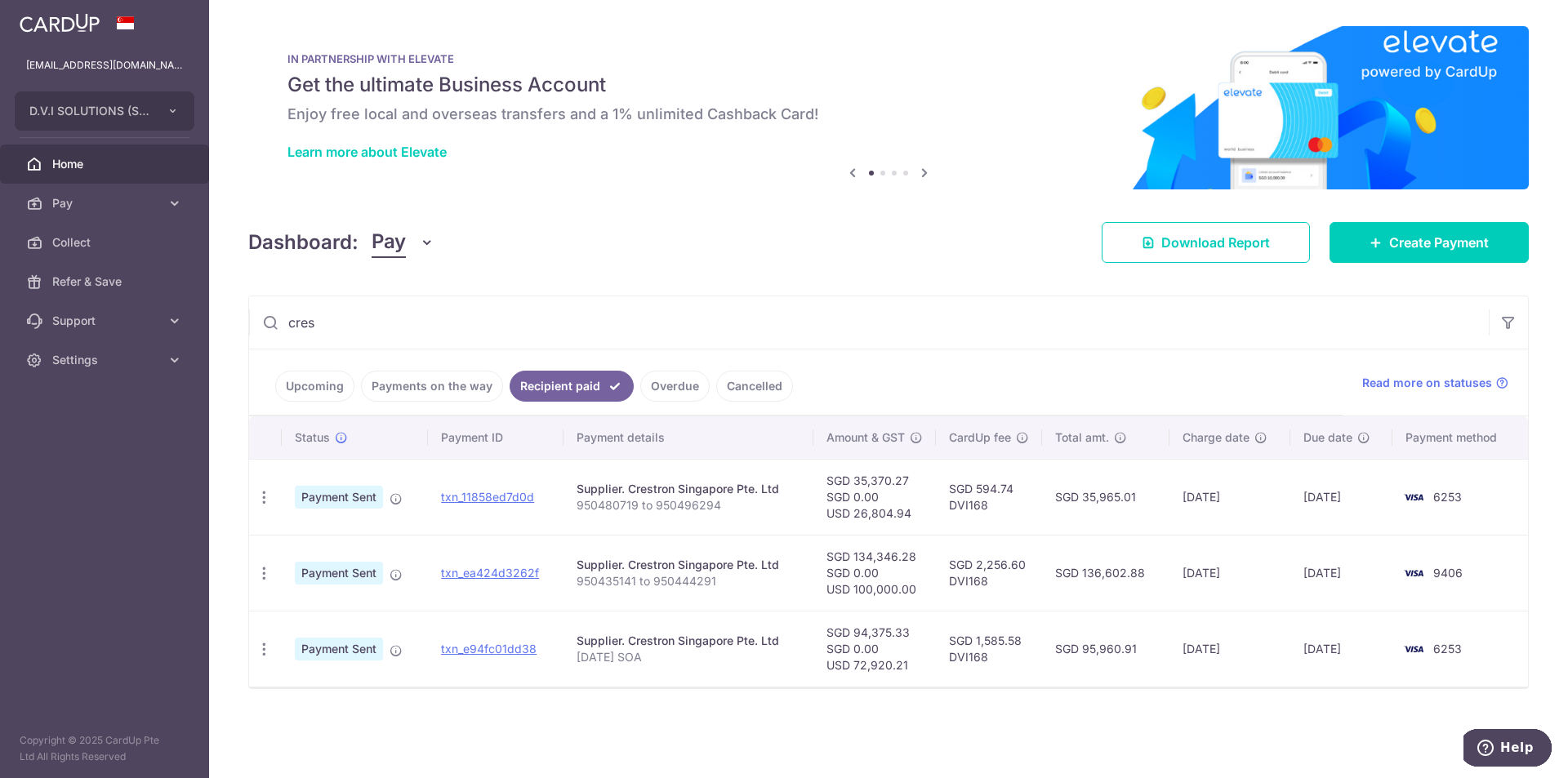
type input "cres"
click at [52, 164] on span "Home" at bounding box center [106, 164] width 108 height 17
